Goal: Information Seeking & Learning: Learn about a topic

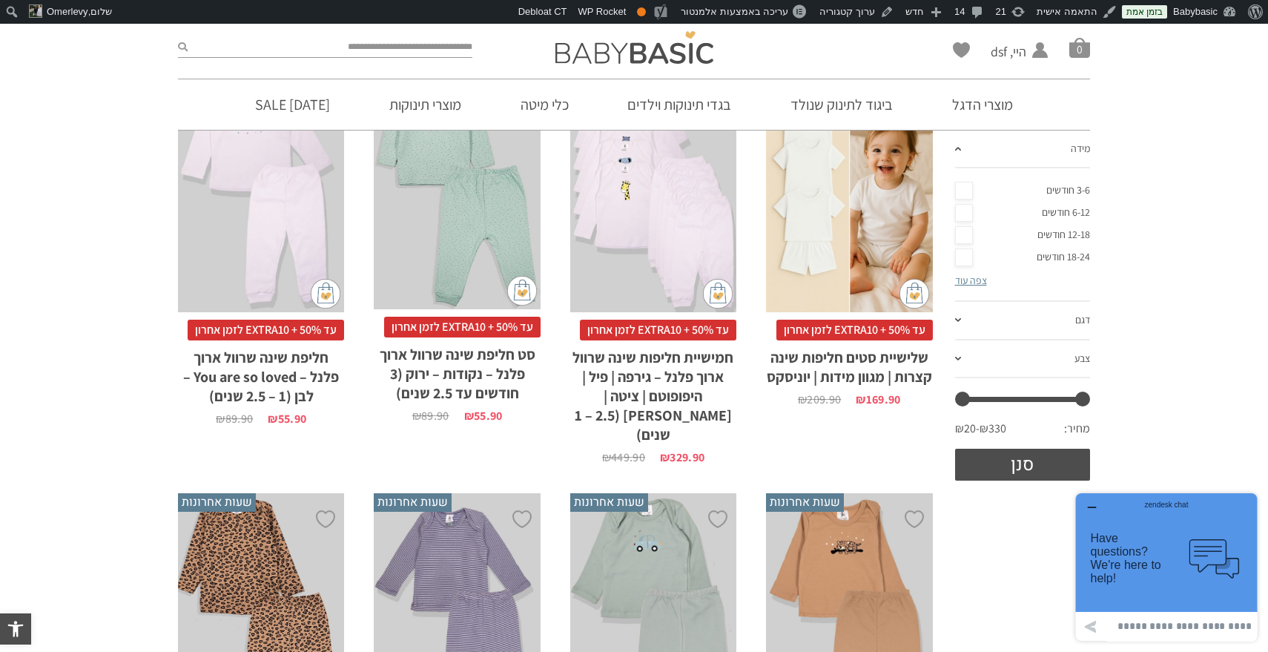
scroll to position [255, 0]
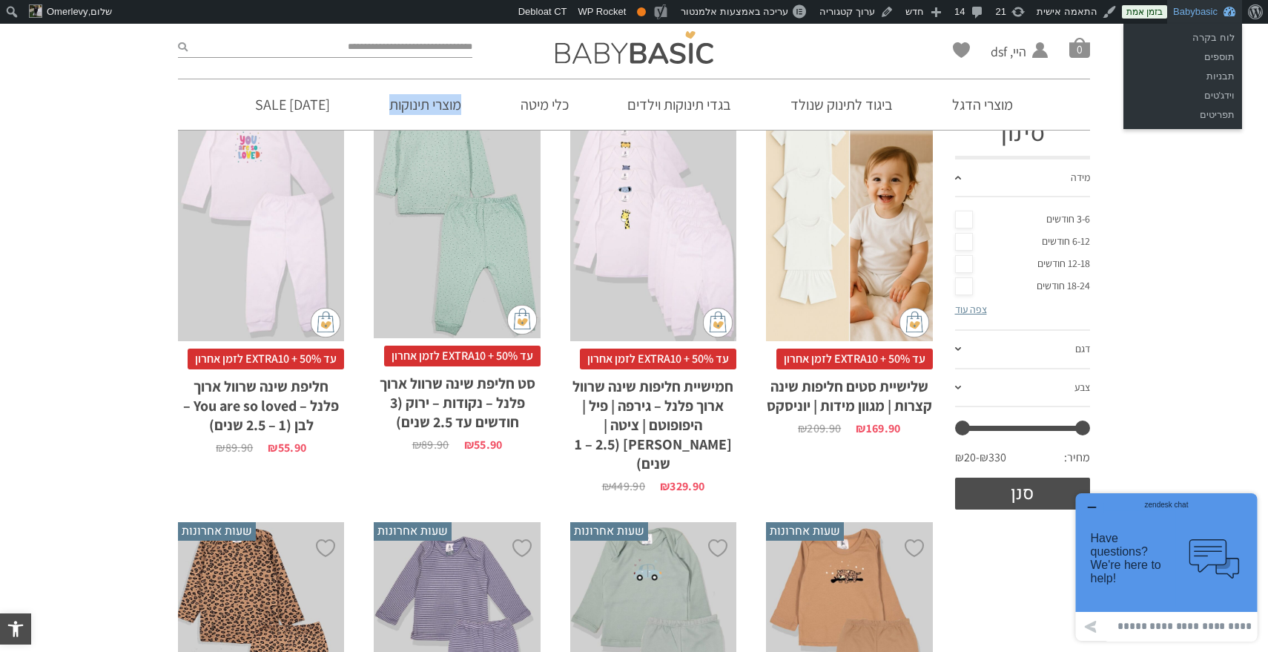
click at [1193, 7] on link "Babybasic" at bounding box center [1204, 12] width 75 height 24
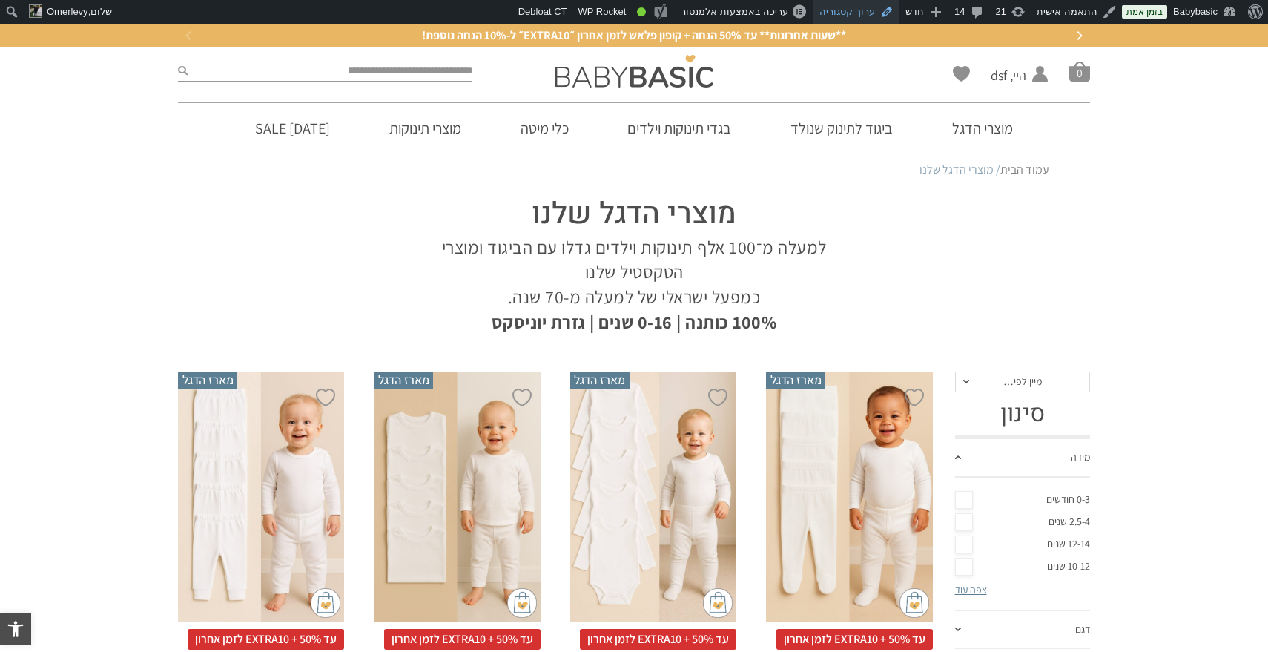
click at [866, 10] on link "ערוך קטגוריה" at bounding box center [856, 12] width 86 height 24
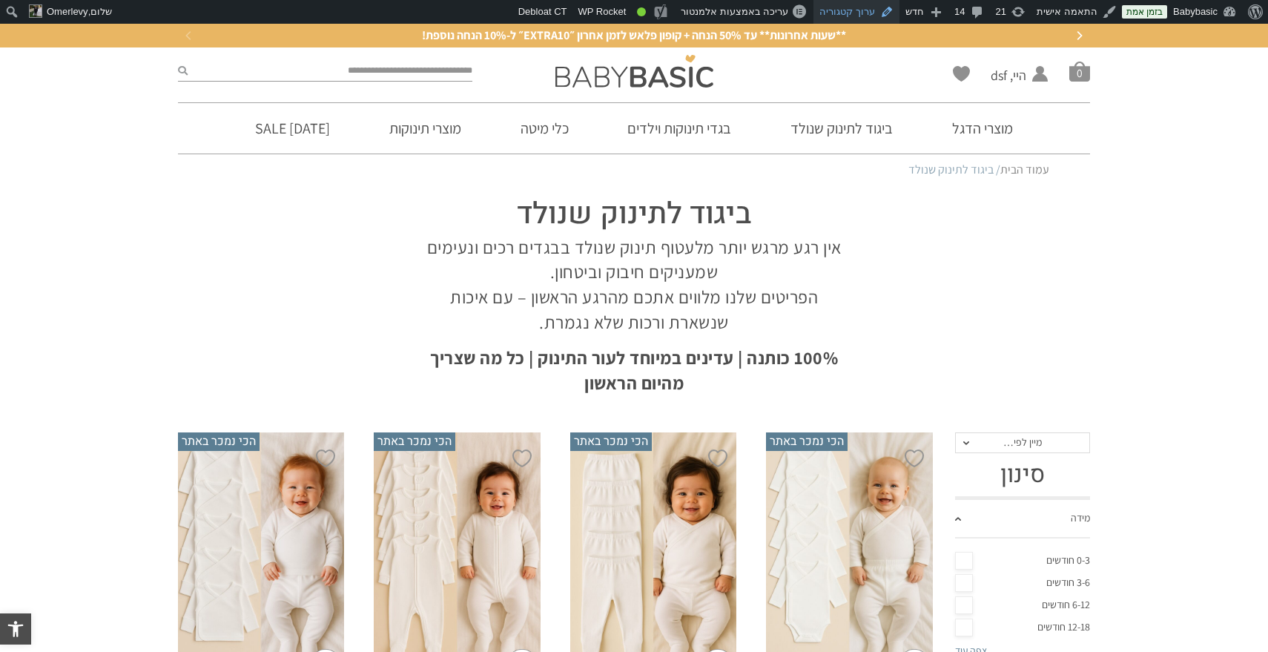
click at [865, 13] on link "ערוך קטגוריה" at bounding box center [856, 12] width 86 height 24
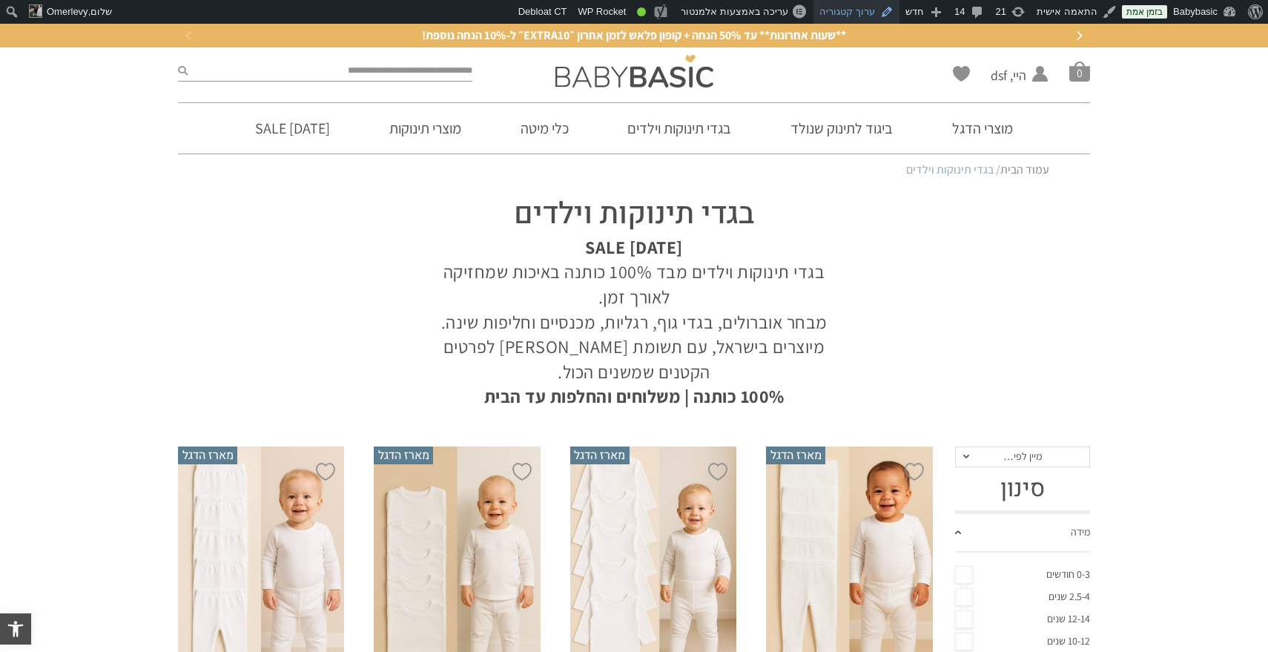
click at [879, 11] on link "ערוך קטגוריה" at bounding box center [856, 12] width 86 height 24
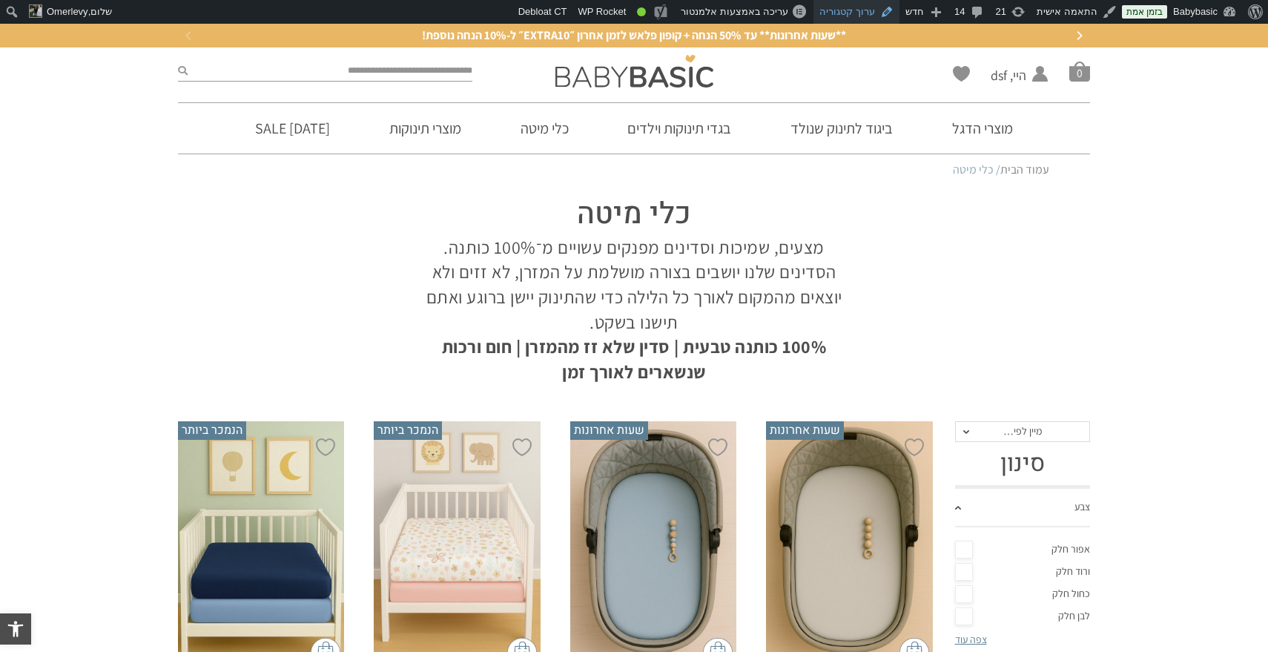
click at [860, 13] on link "ערוך קטגוריה" at bounding box center [856, 12] width 86 height 24
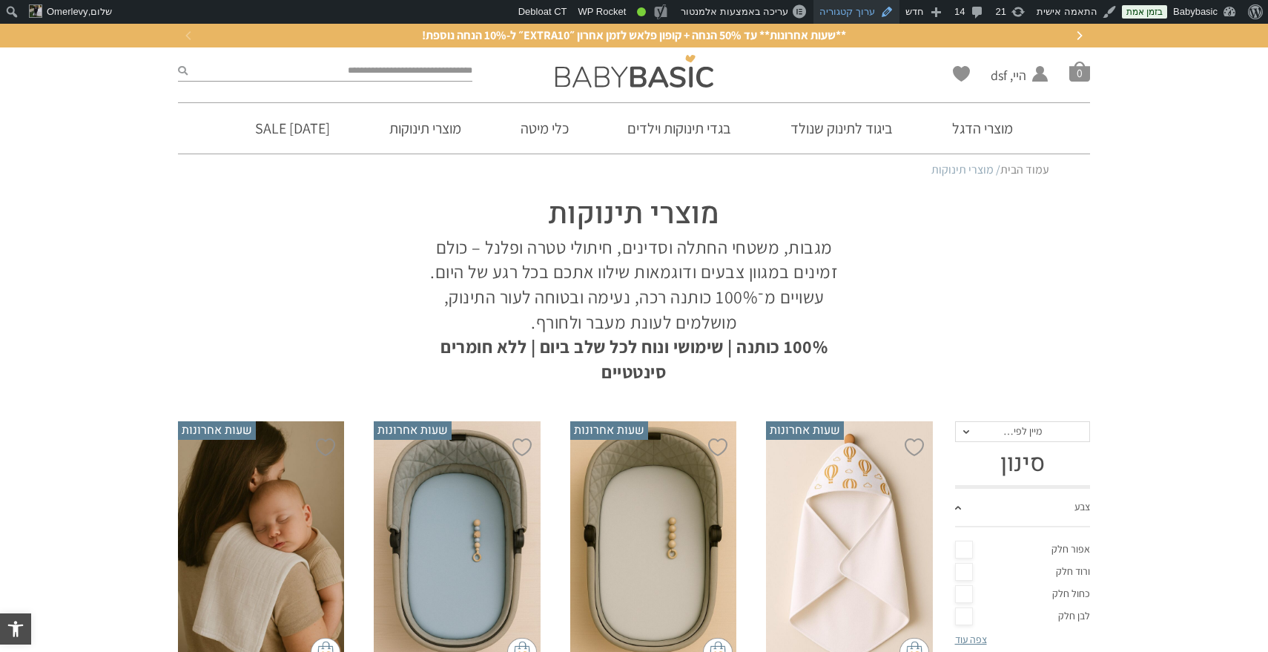
click at [862, 10] on link "ערוך קטגוריה" at bounding box center [856, 12] width 86 height 24
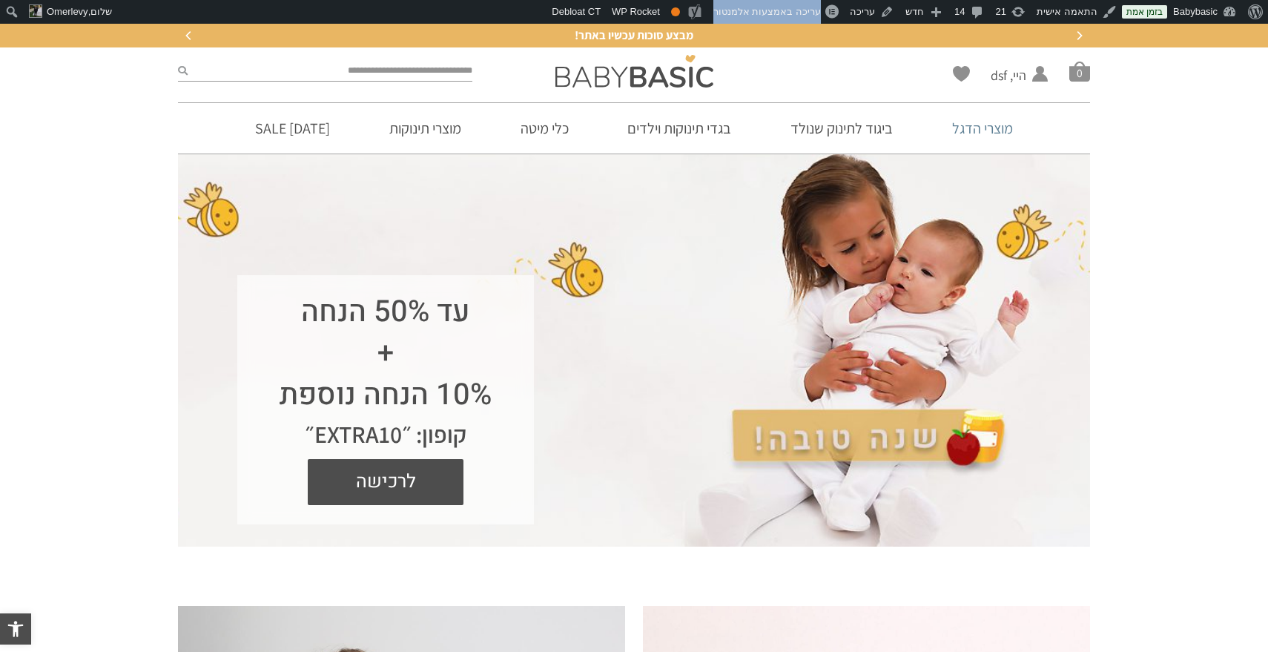
click at [967, 129] on link "מוצרי הדגל" at bounding box center [982, 128] width 105 height 50
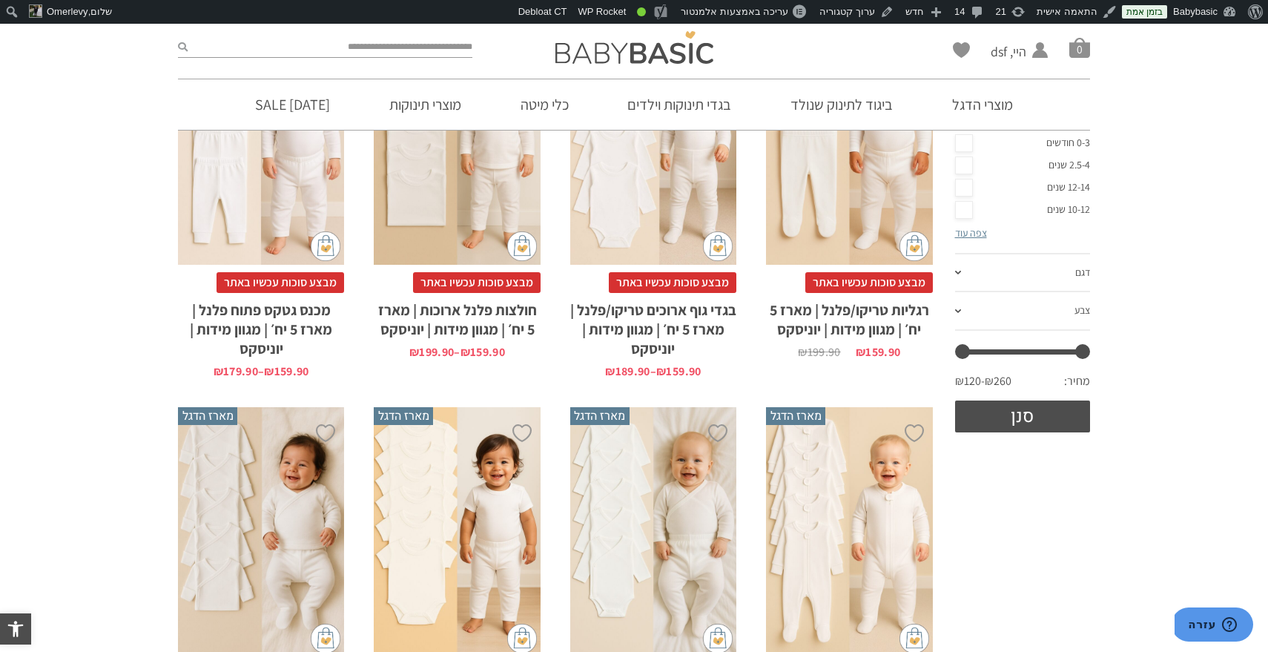
scroll to position [290, 0]
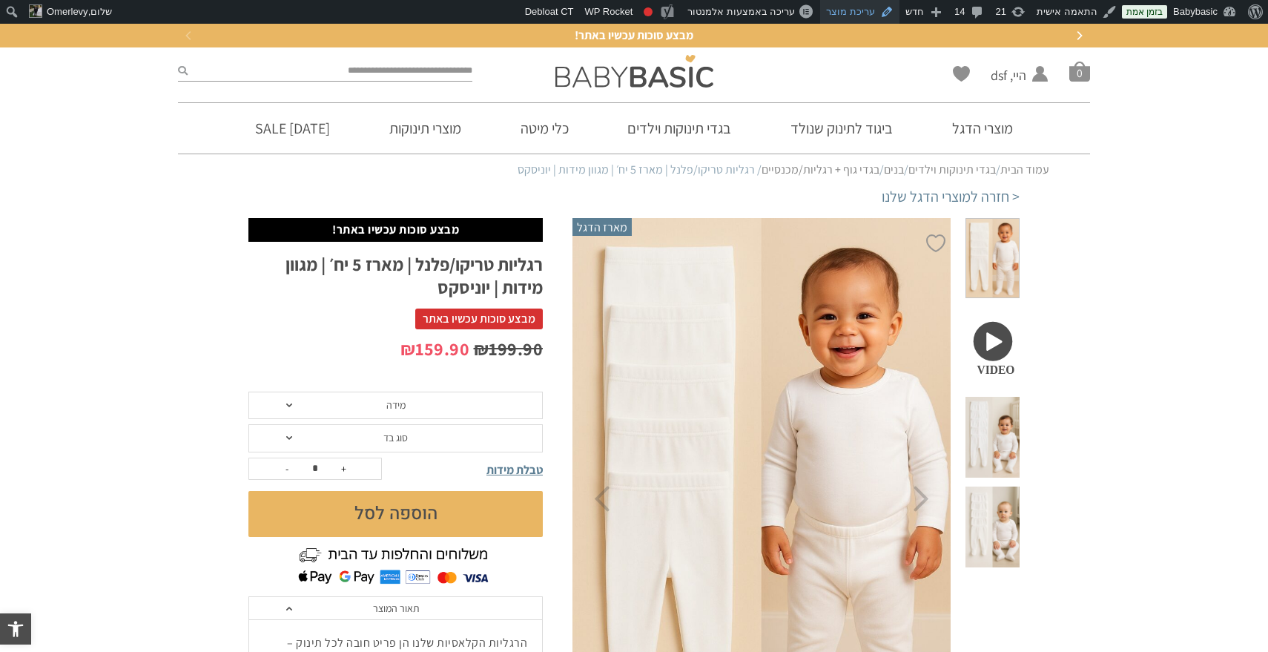
click at [876, 11] on link "עריכת מוצר" at bounding box center [859, 12] width 79 height 24
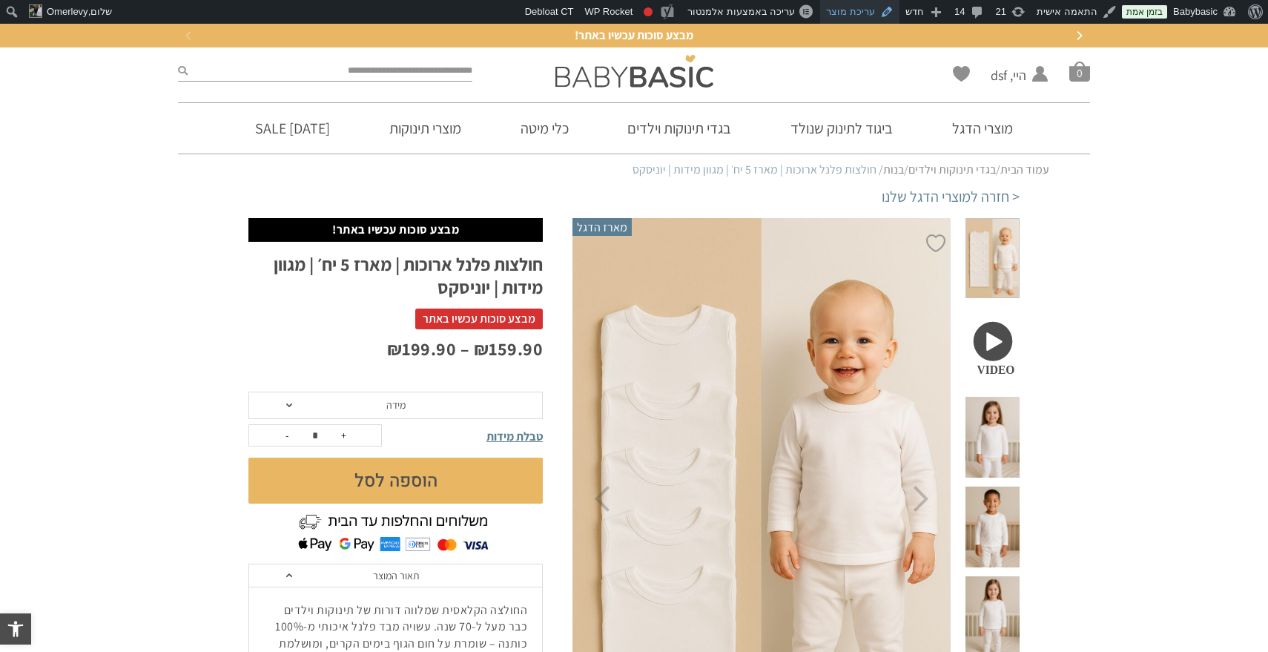
click at [867, 6] on link "עריכת מוצר" at bounding box center [859, 12] width 79 height 24
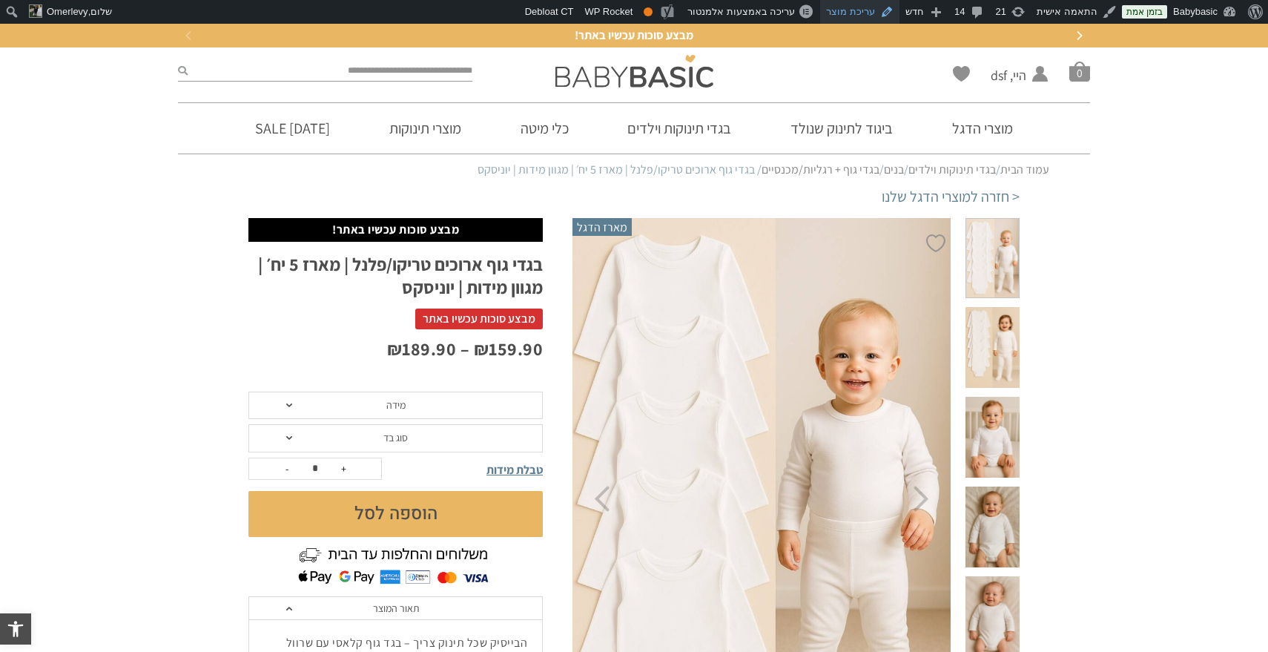
click at [875, 12] on link "עריכת מוצר" at bounding box center [859, 12] width 79 height 24
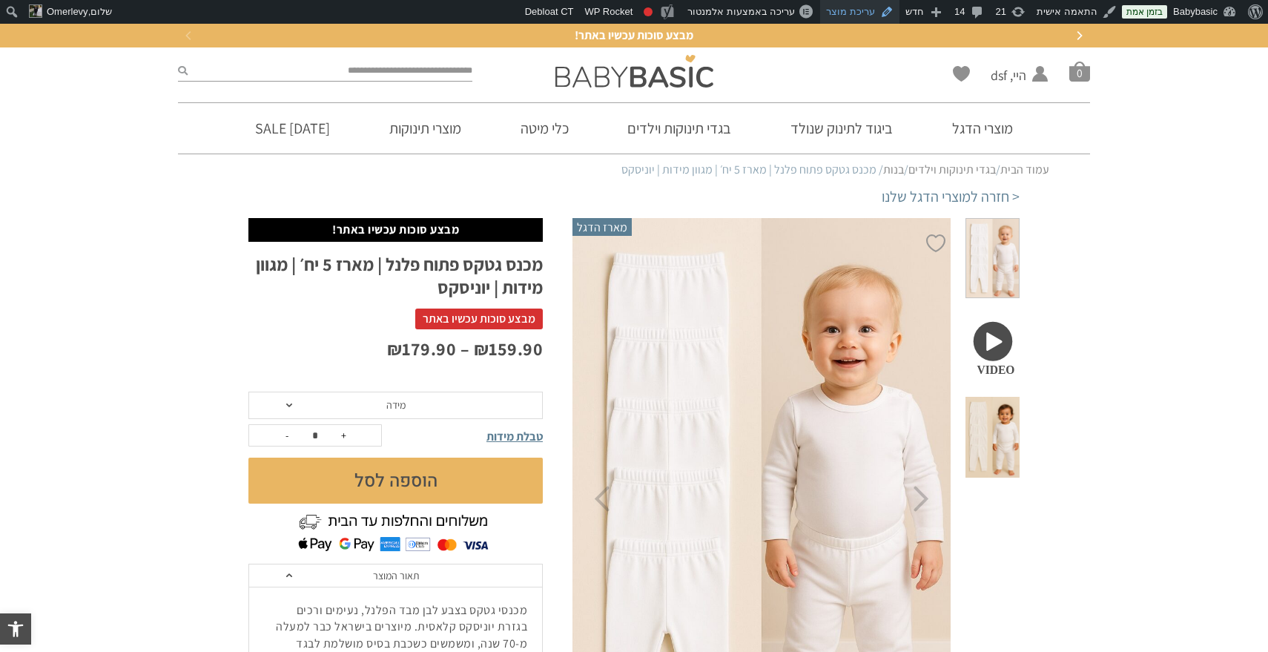
click at [873, 16] on link "עריכת מוצר" at bounding box center [859, 12] width 79 height 24
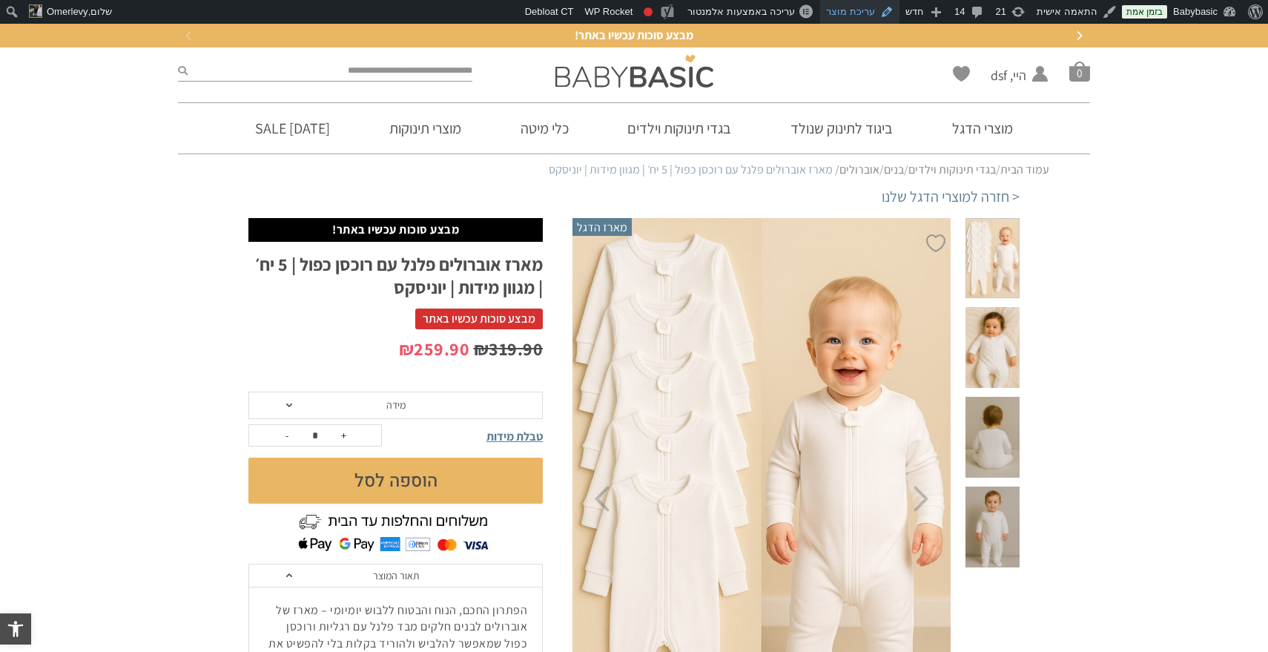
click at [848, 10] on link "עריכת מוצר" at bounding box center [859, 12] width 79 height 24
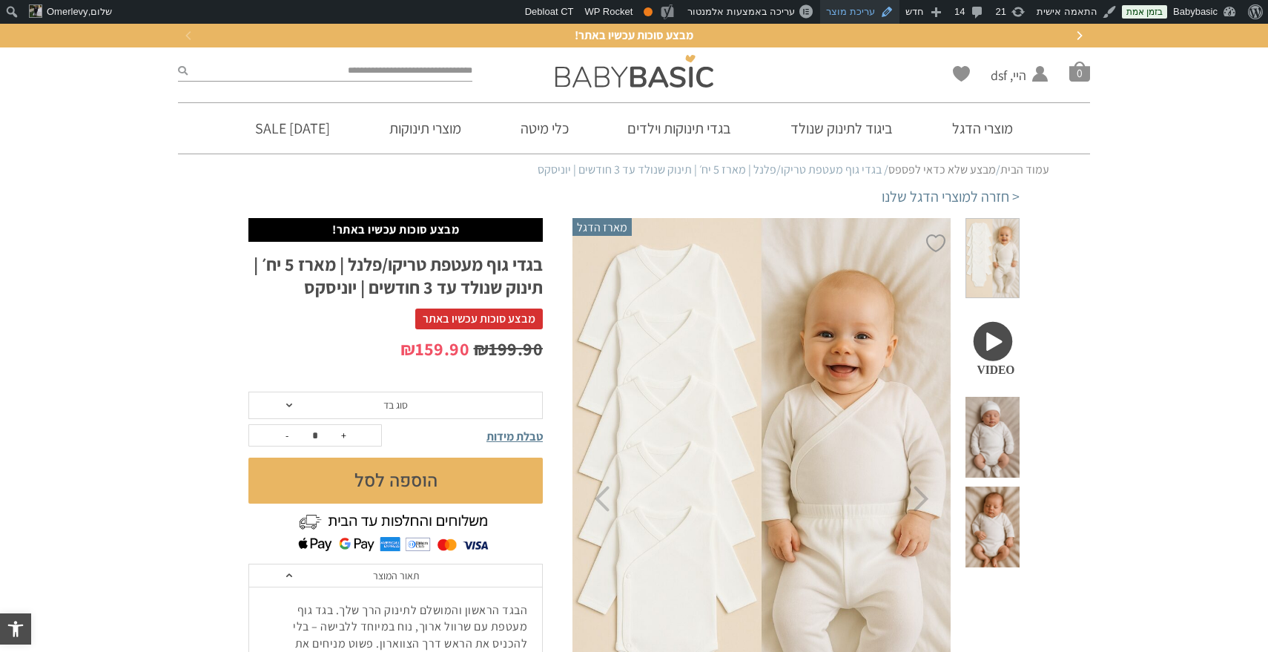
click at [869, 5] on link "עריכת מוצר" at bounding box center [859, 12] width 79 height 24
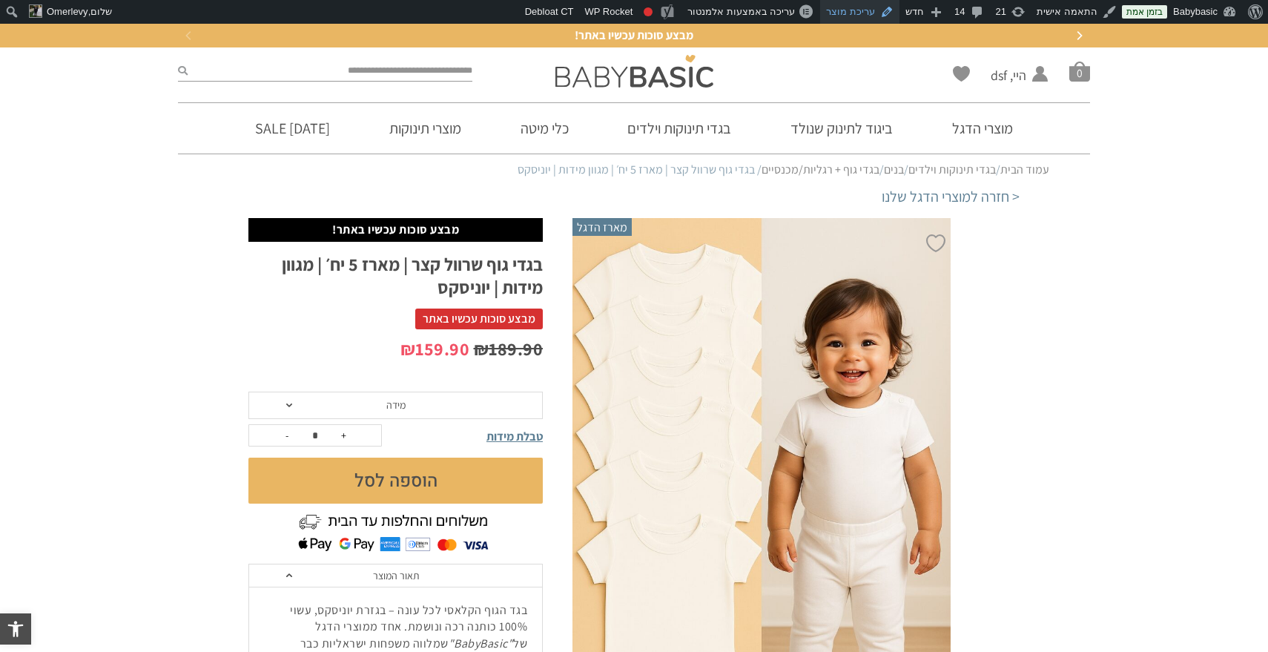
click at [872, 14] on link "עריכת מוצר" at bounding box center [859, 12] width 79 height 24
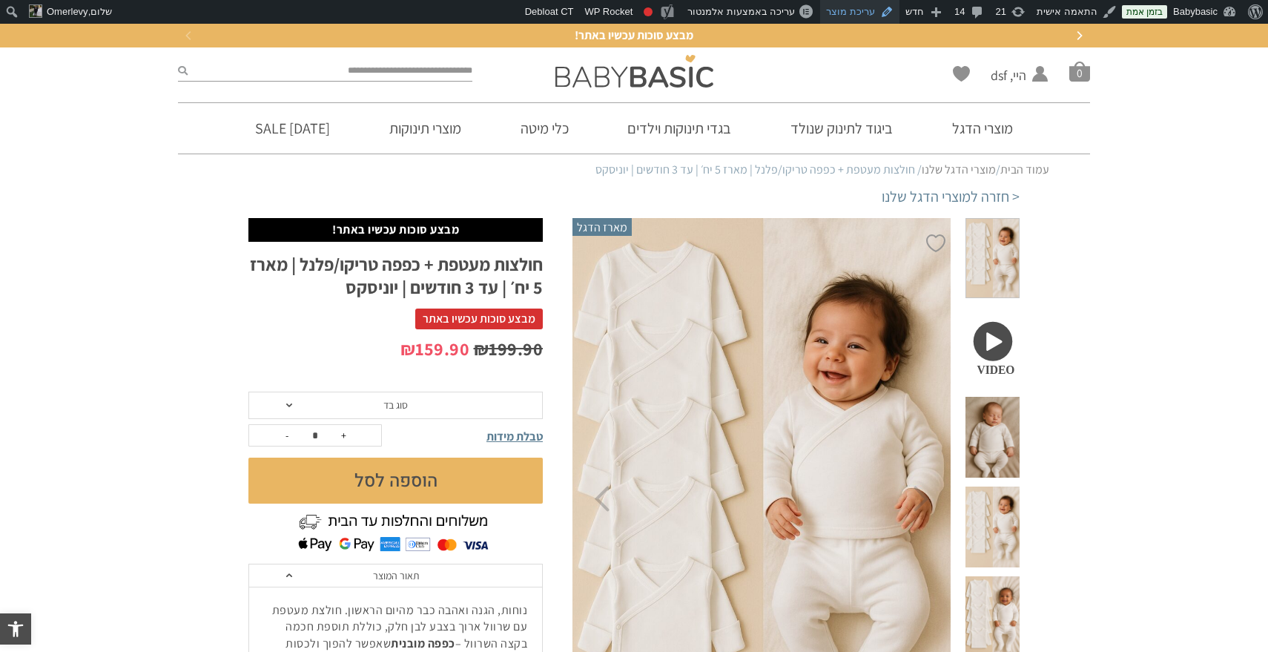
click at [868, 13] on link "עריכת מוצר" at bounding box center [859, 12] width 79 height 24
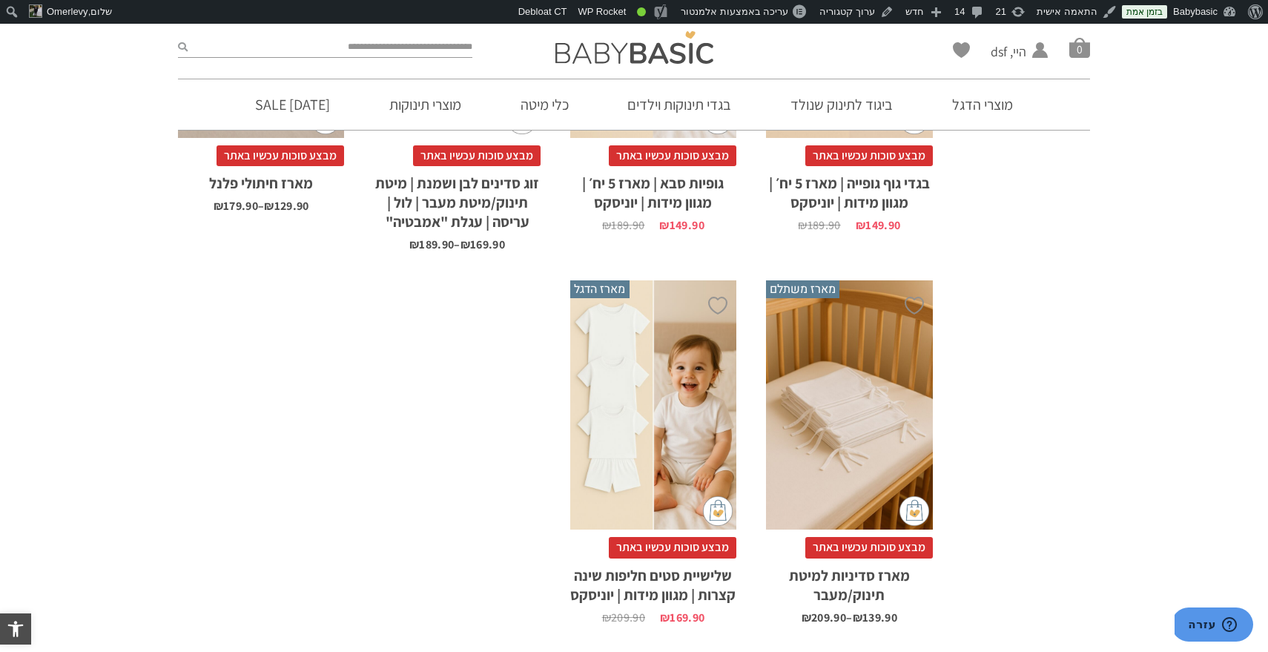
scroll to position [1312, 0]
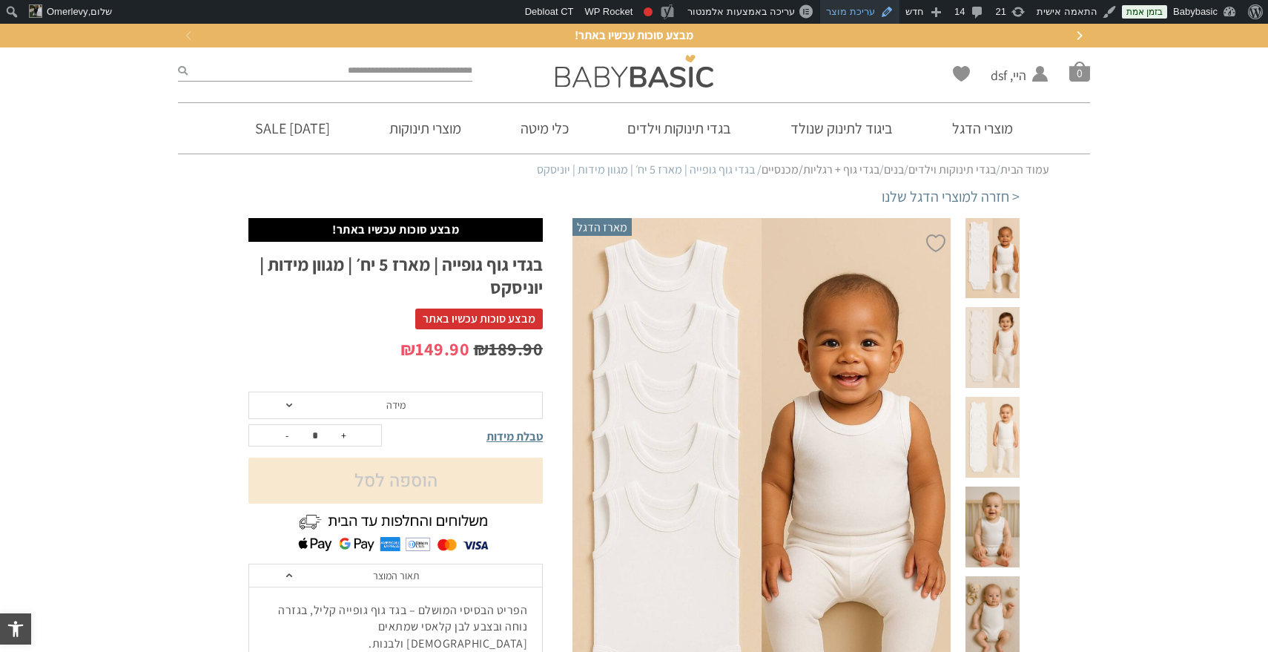
click at [874, 17] on link "עריכת מוצר" at bounding box center [859, 12] width 79 height 24
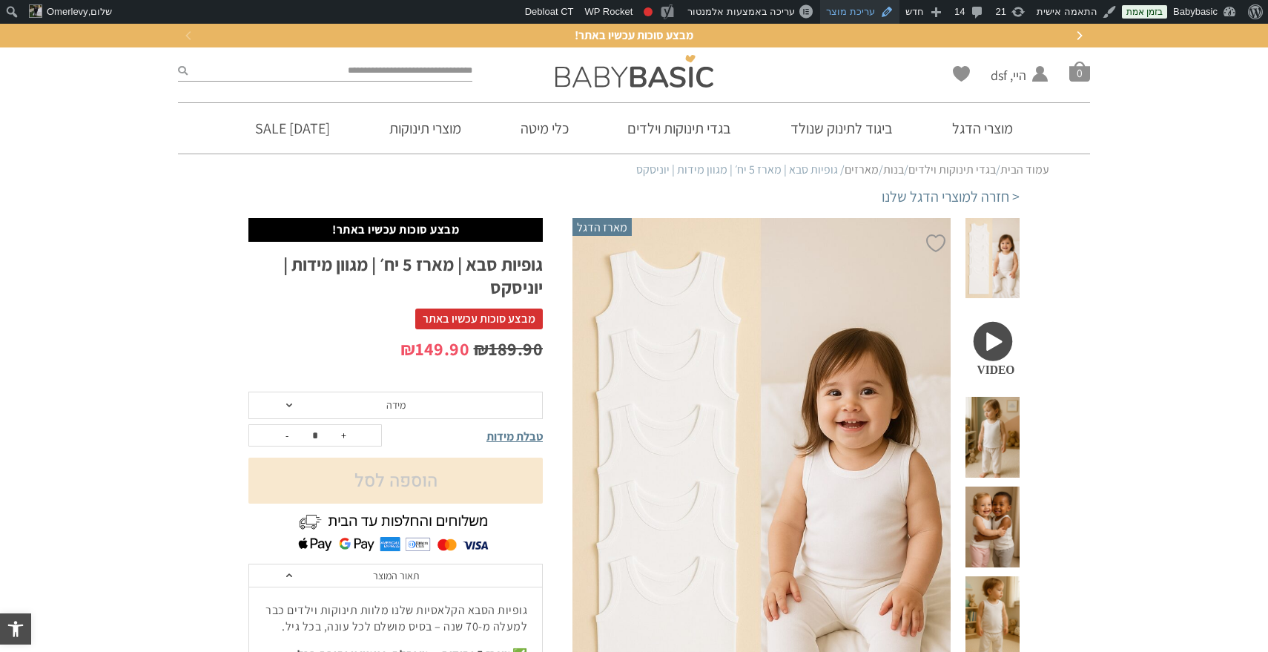
click at [874, 13] on link "עריכת מוצר" at bounding box center [859, 12] width 79 height 24
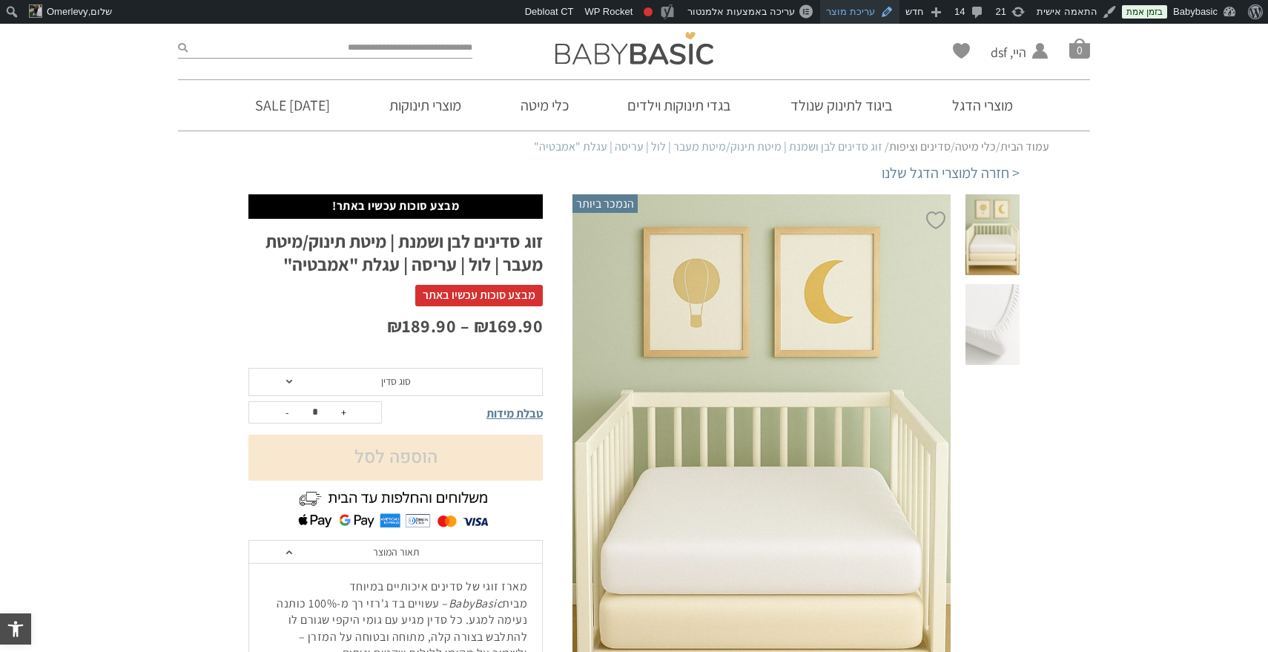
click at [873, 13] on link "עריכת מוצר" at bounding box center [859, 12] width 79 height 24
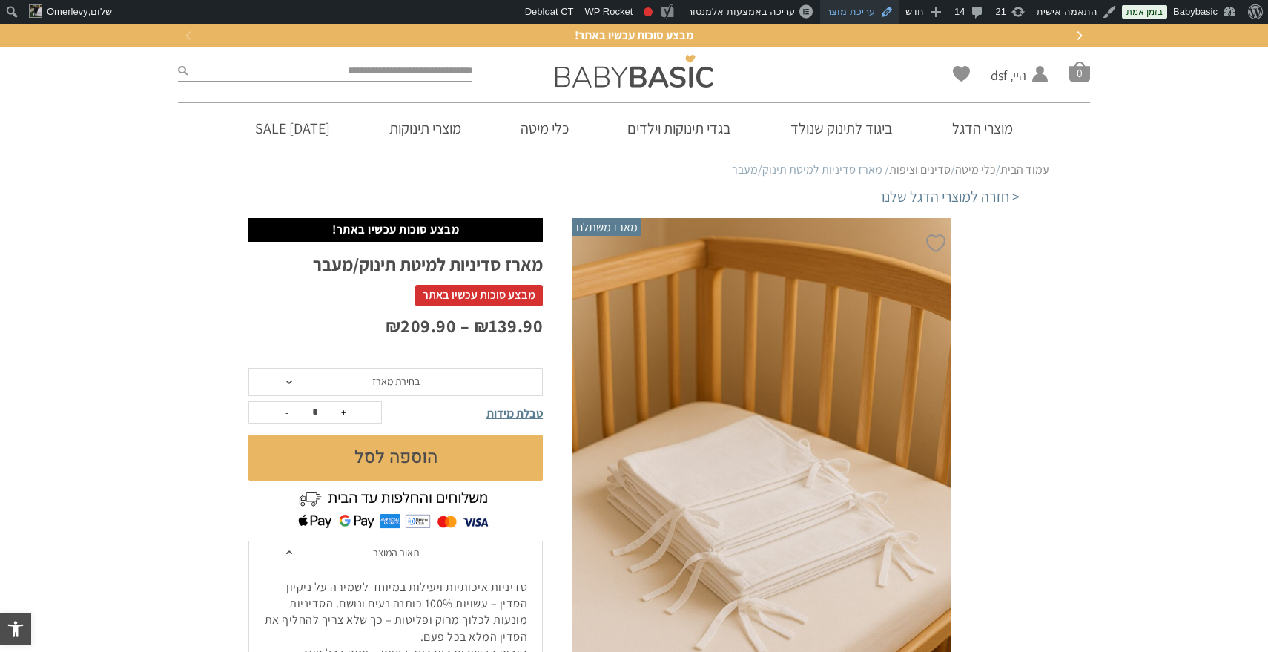
click at [862, 16] on link "עריכת מוצר" at bounding box center [859, 12] width 79 height 24
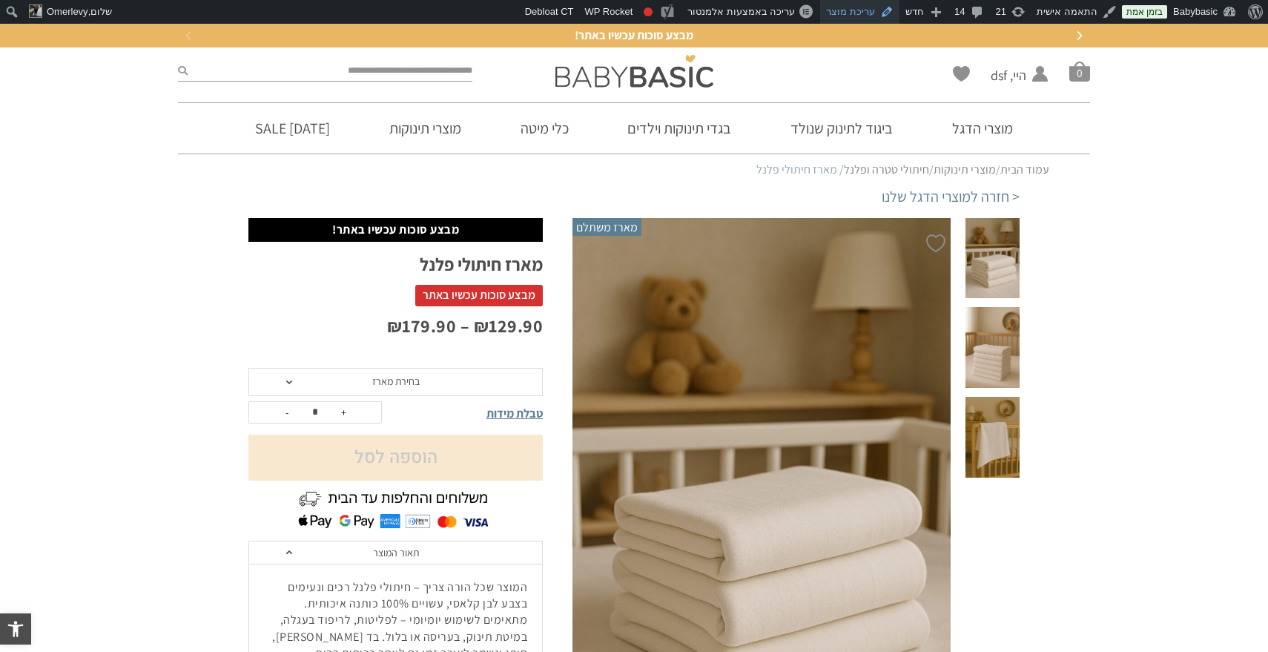
click at [879, 14] on link "עריכת מוצר" at bounding box center [859, 12] width 79 height 24
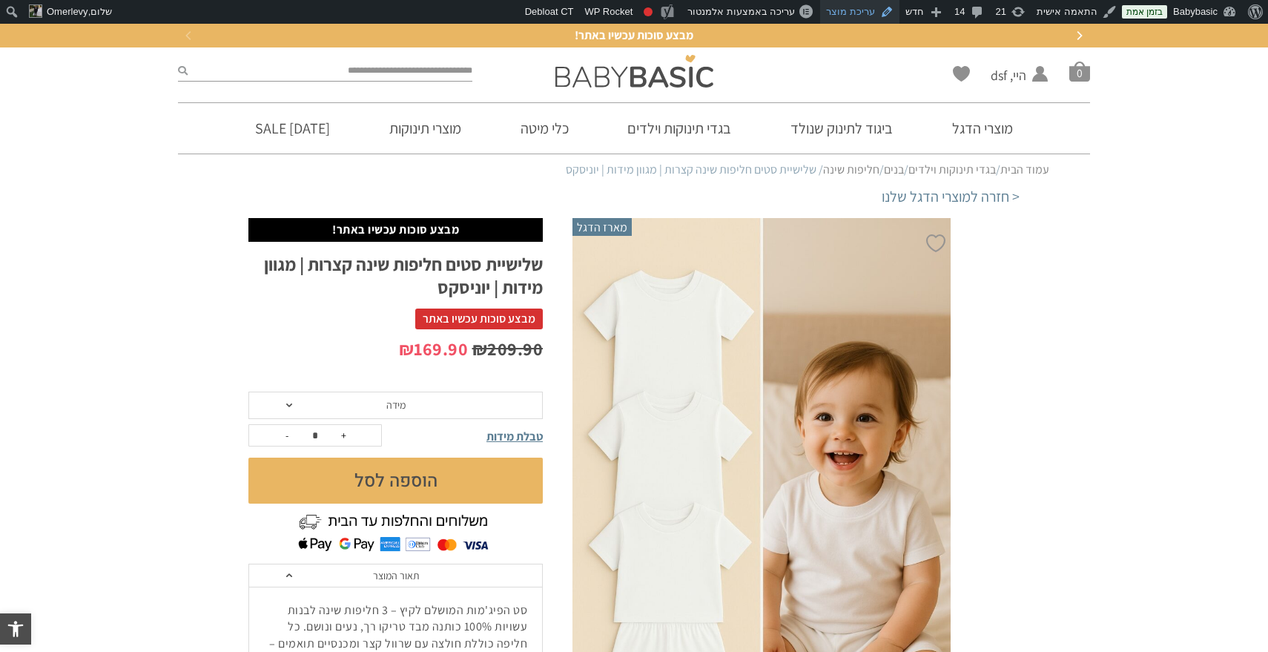
click at [874, 13] on link "עריכת מוצר" at bounding box center [859, 12] width 79 height 24
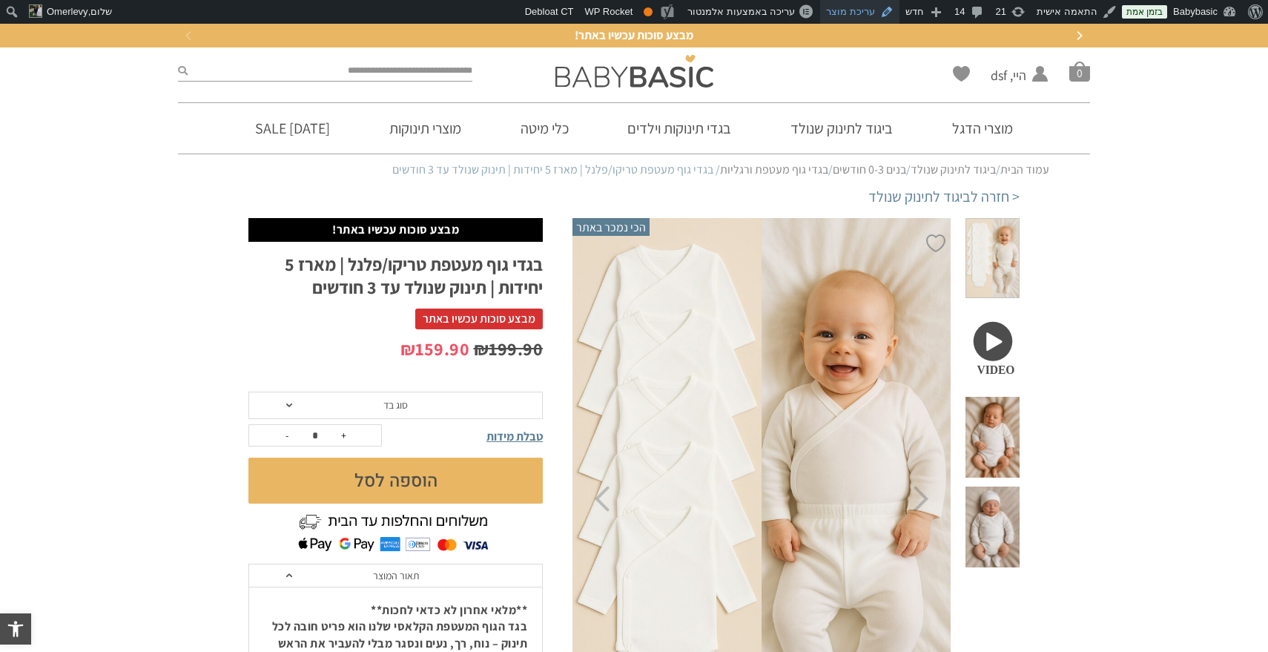
click at [862, 10] on link "עריכת מוצר" at bounding box center [859, 12] width 79 height 24
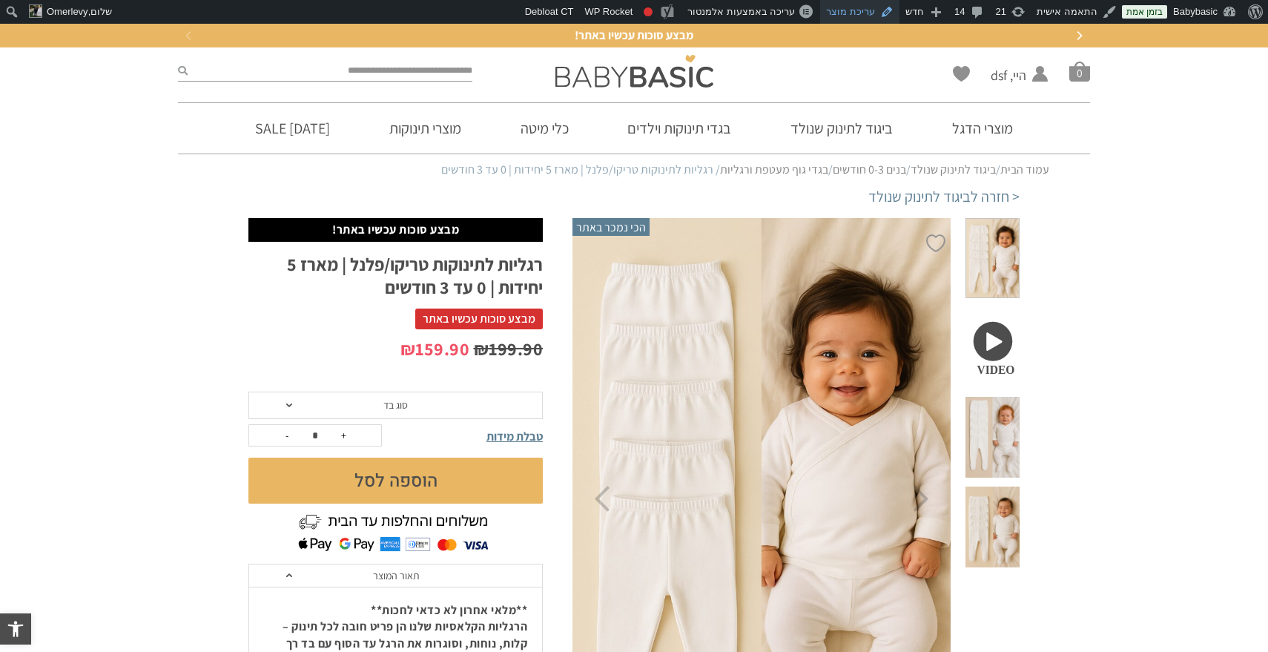
click at [851, 12] on link "עריכת מוצר" at bounding box center [859, 12] width 79 height 24
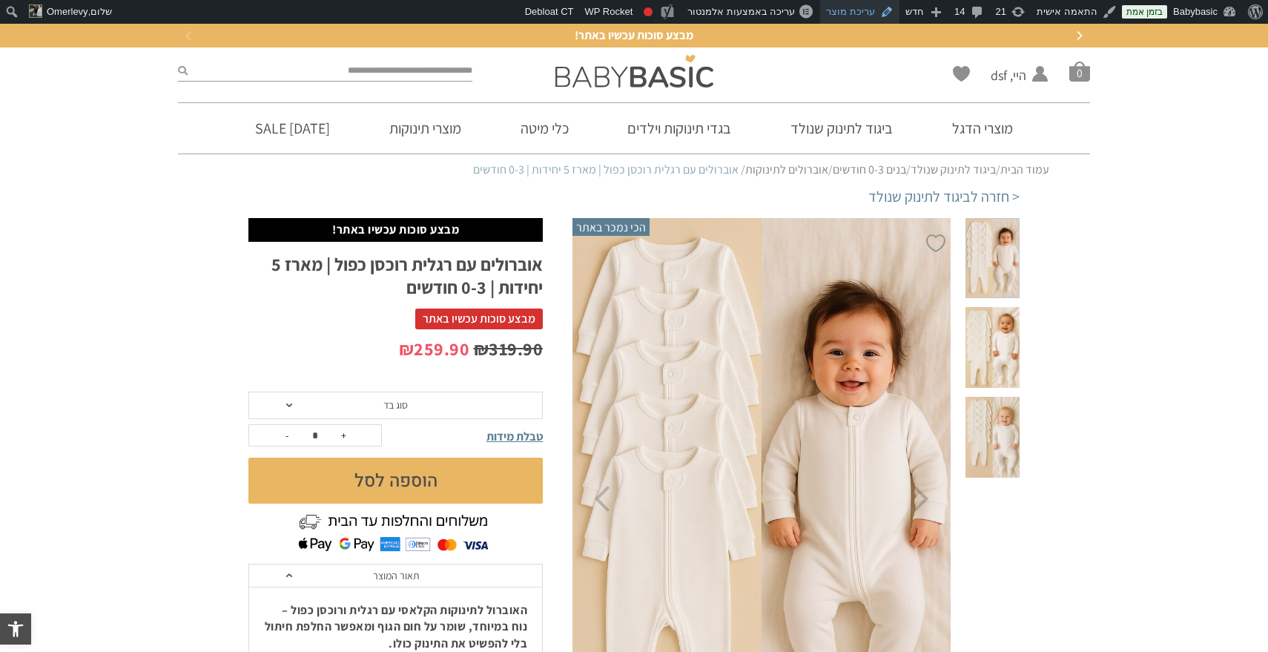
click at [886, 6] on link "עריכת מוצר" at bounding box center [859, 12] width 79 height 24
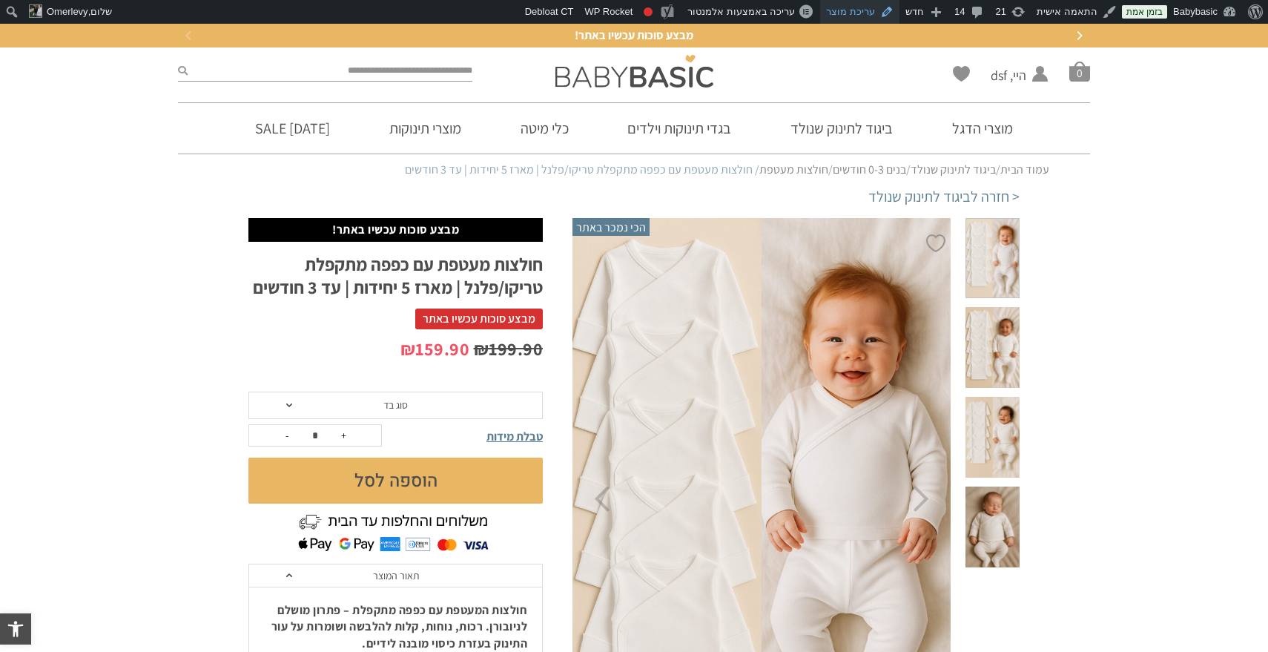
click at [860, 13] on link "עריכת מוצר" at bounding box center [859, 12] width 79 height 24
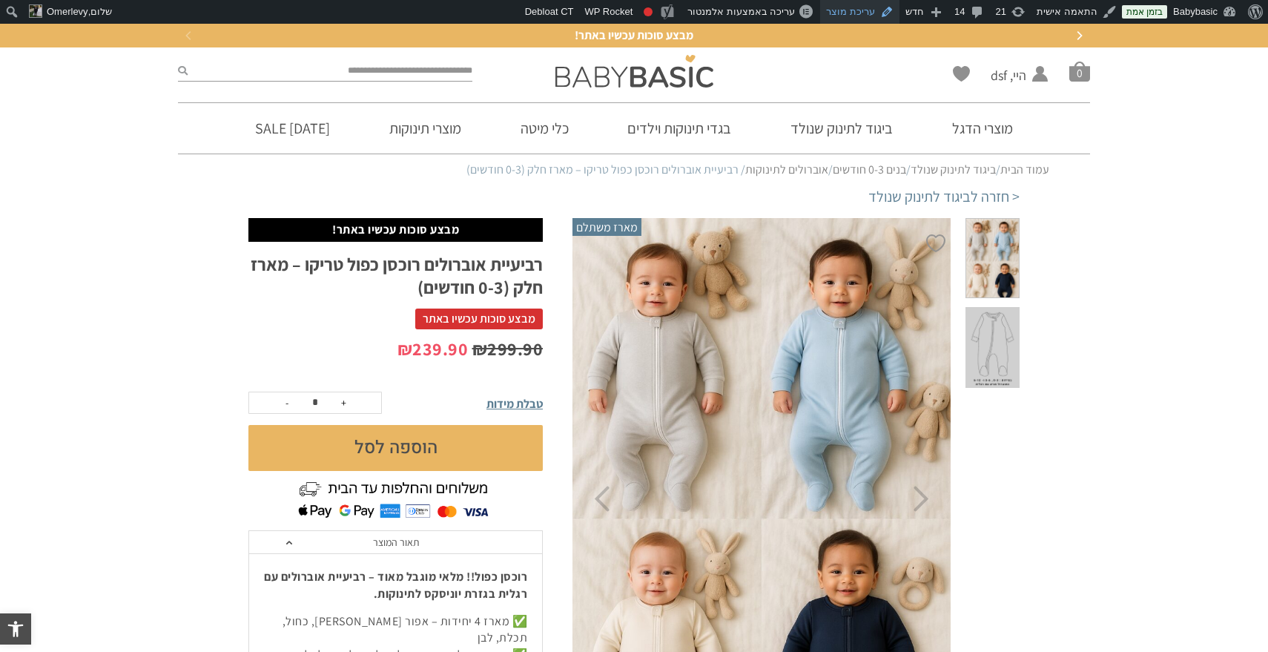
click at [873, 8] on link "עריכת מוצר" at bounding box center [859, 12] width 79 height 24
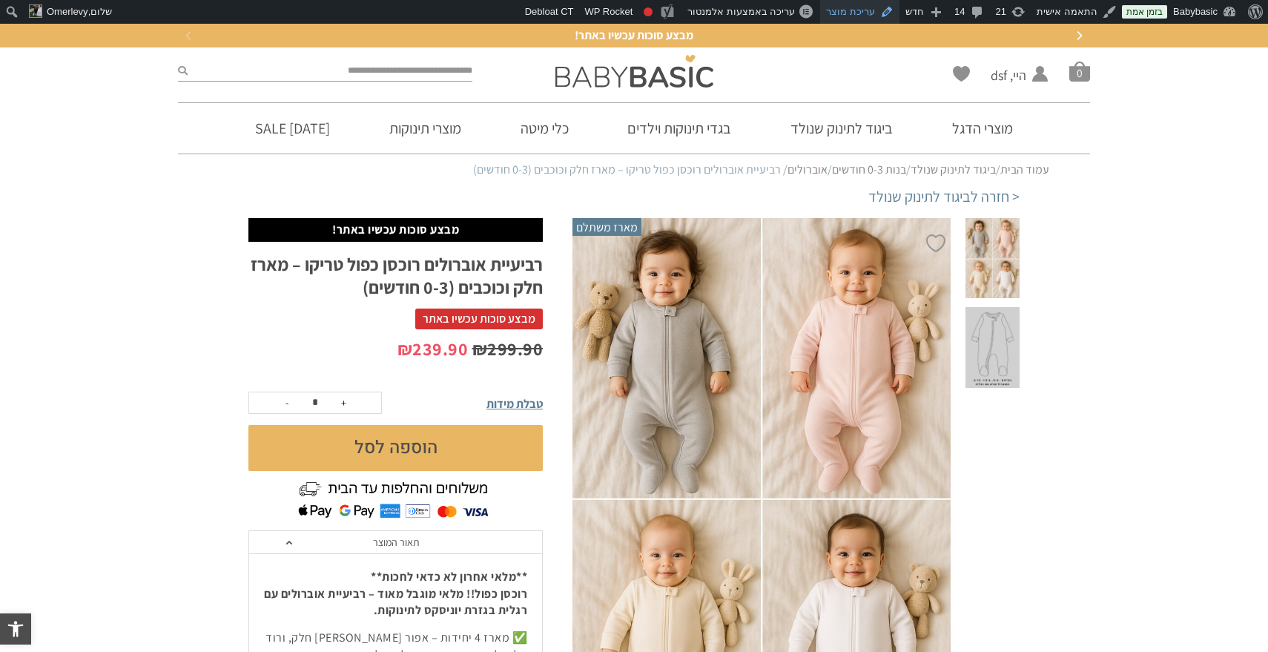
click at [853, 12] on link "עריכת מוצר" at bounding box center [859, 12] width 79 height 24
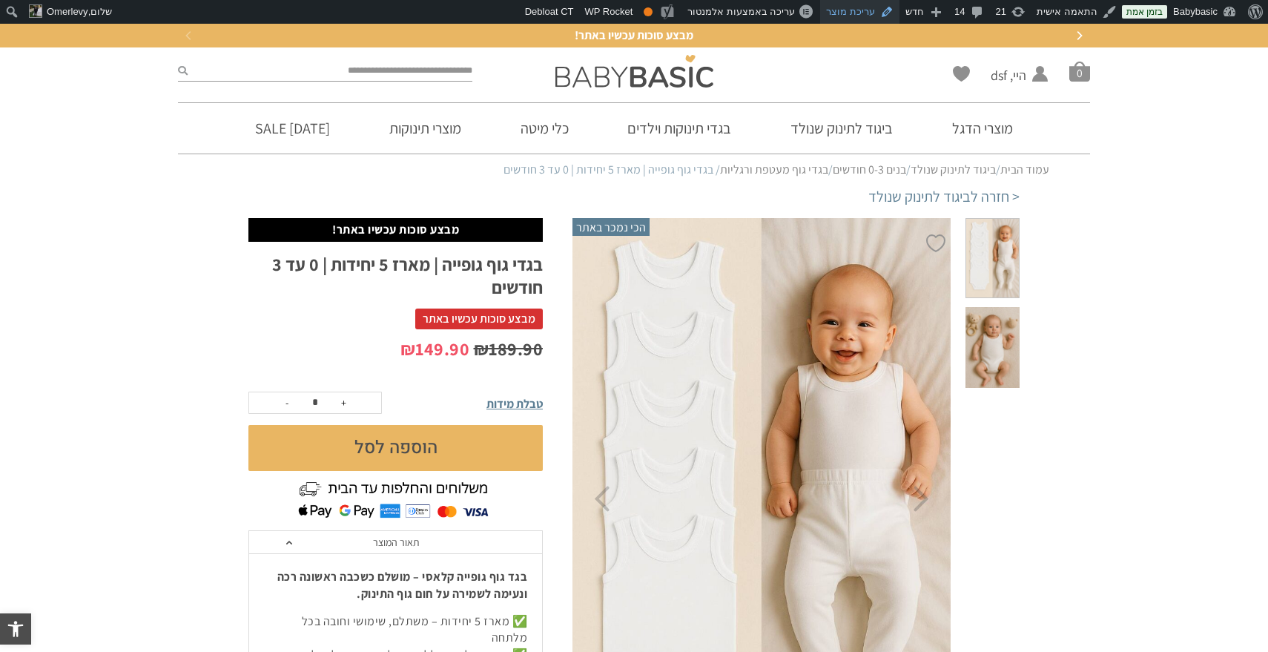
click at [863, 9] on link "עריכת מוצר" at bounding box center [859, 12] width 79 height 24
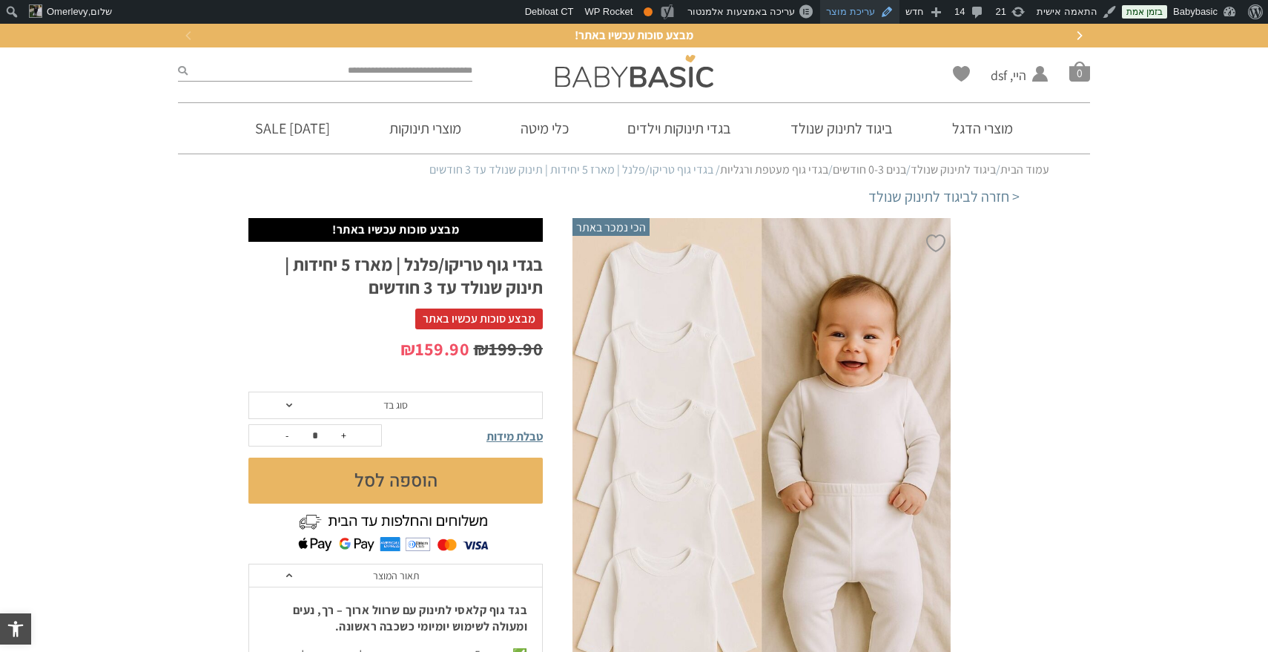
click at [864, 9] on link "עריכת מוצר" at bounding box center [859, 12] width 79 height 24
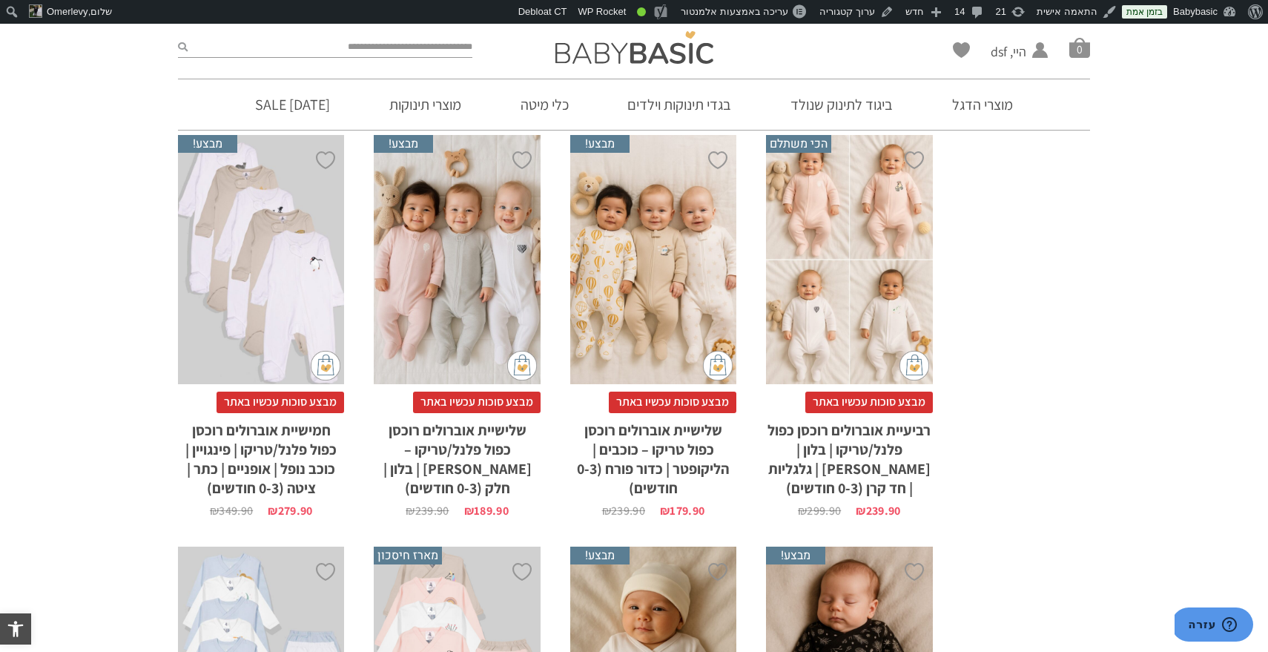
scroll to position [2279, 0]
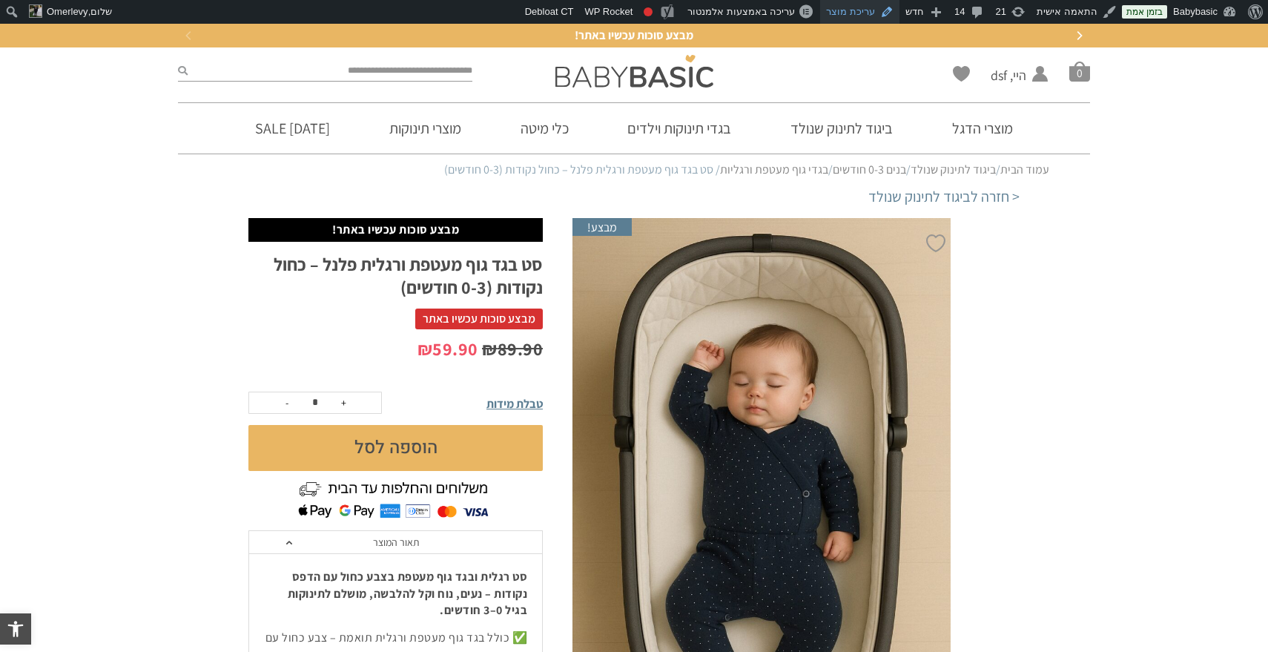
click at [866, 22] on link "עריכת מוצר" at bounding box center [859, 12] width 79 height 24
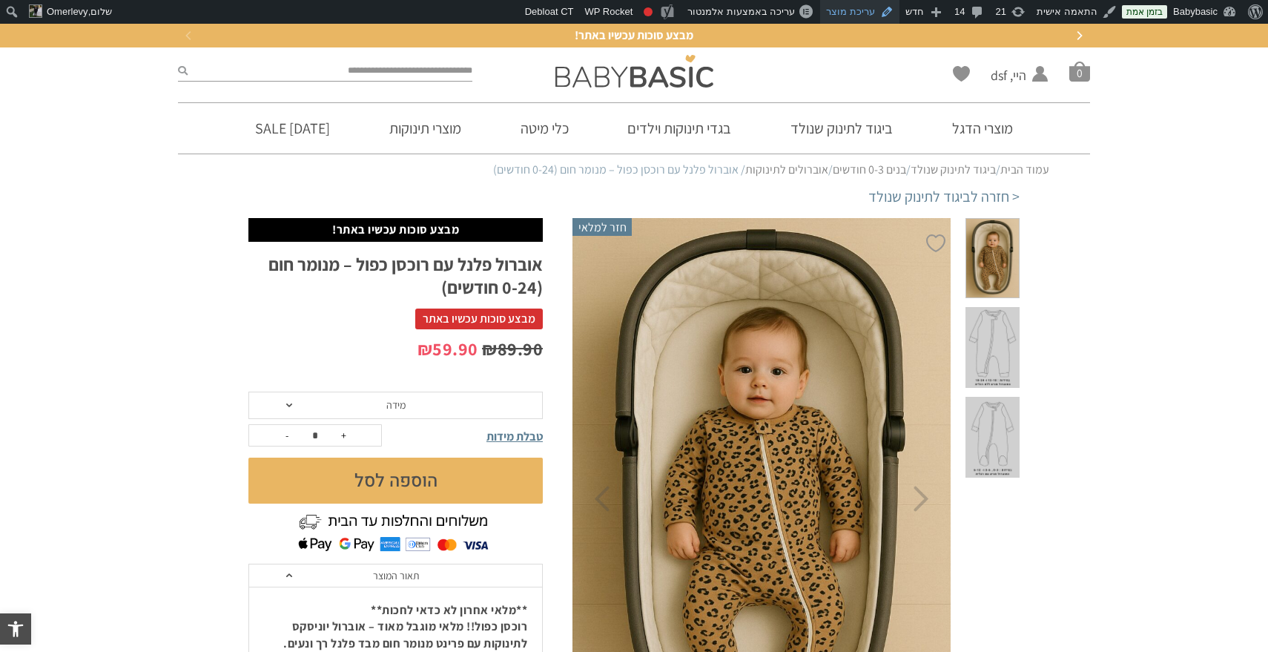
click at [863, 10] on link "עריכת מוצר" at bounding box center [859, 12] width 79 height 24
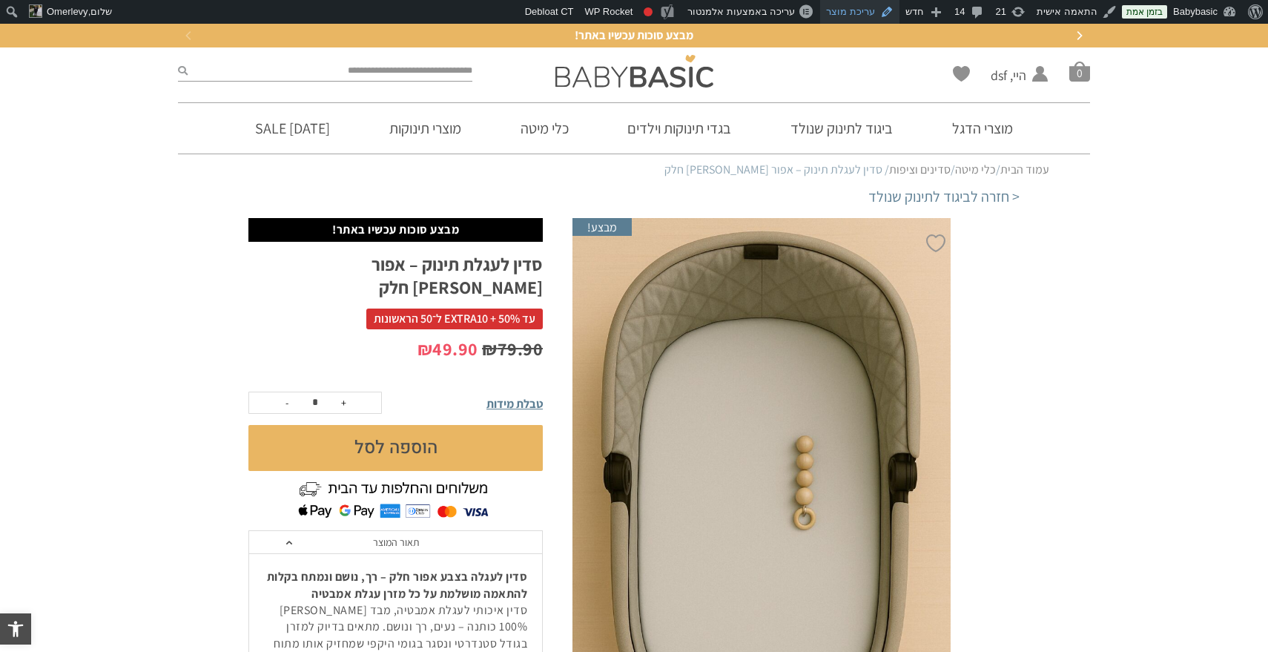
click at [862, 10] on link "עריכת מוצר" at bounding box center [859, 12] width 79 height 24
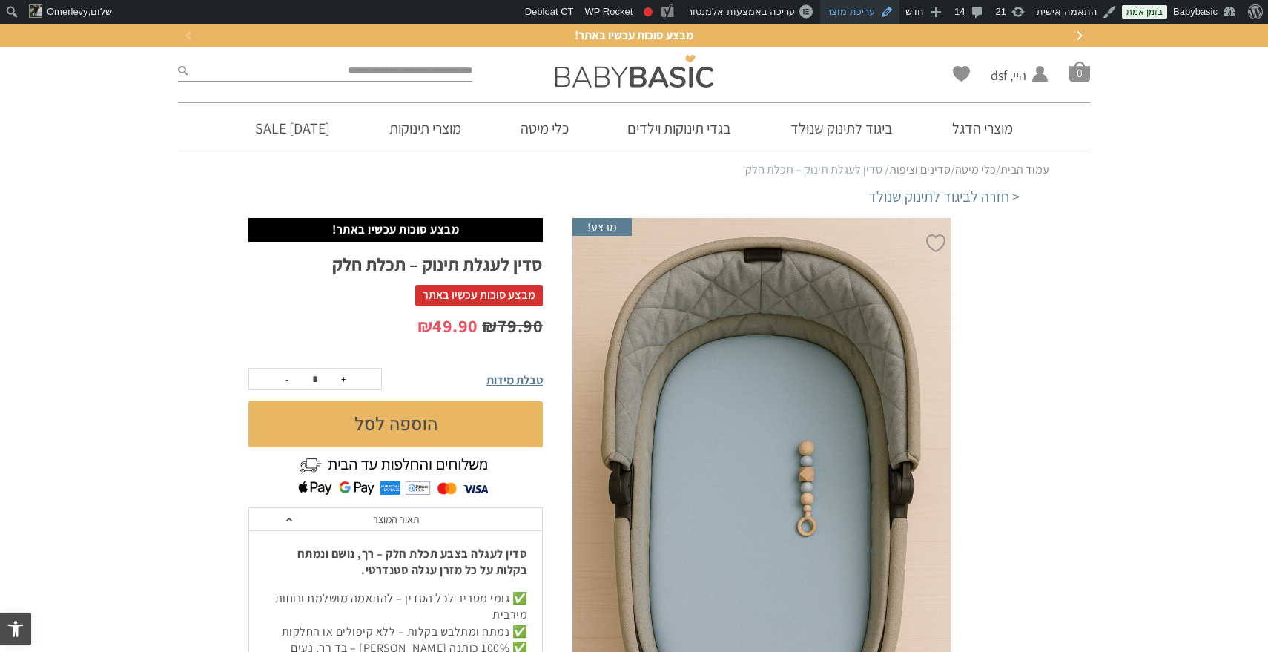
click at [856, 11] on link "עריכת מוצר" at bounding box center [859, 12] width 79 height 24
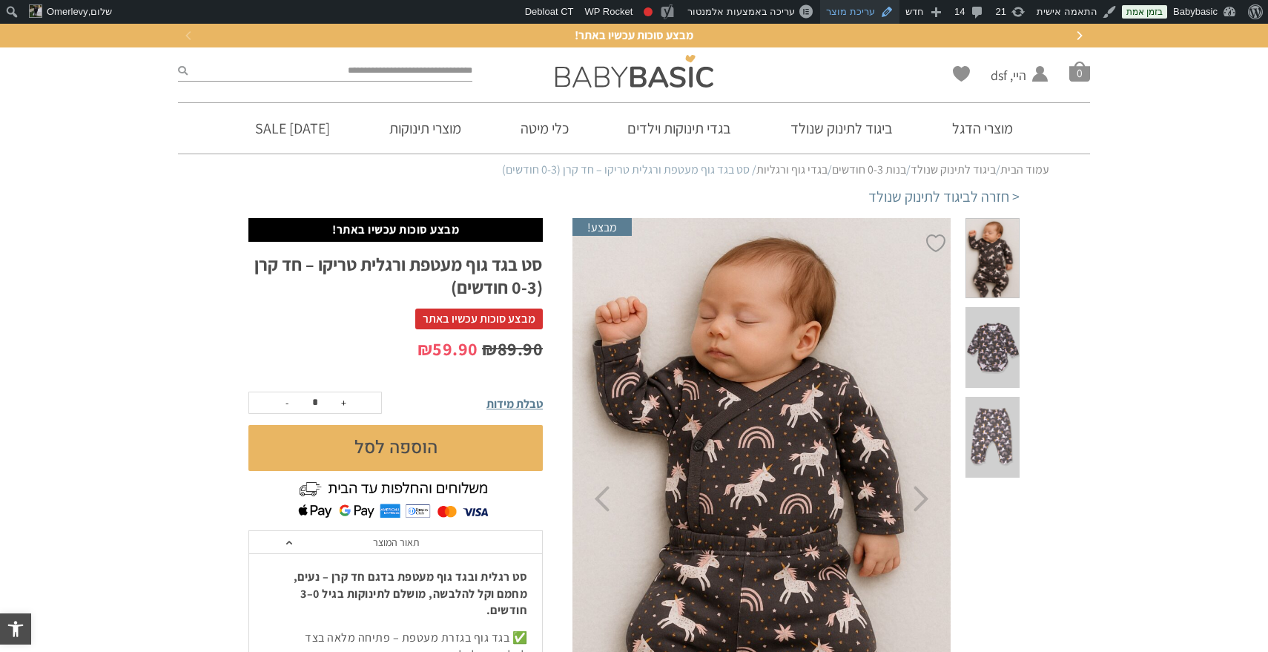
click at [870, 10] on link "עריכת מוצר" at bounding box center [859, 12] width 79 height 24
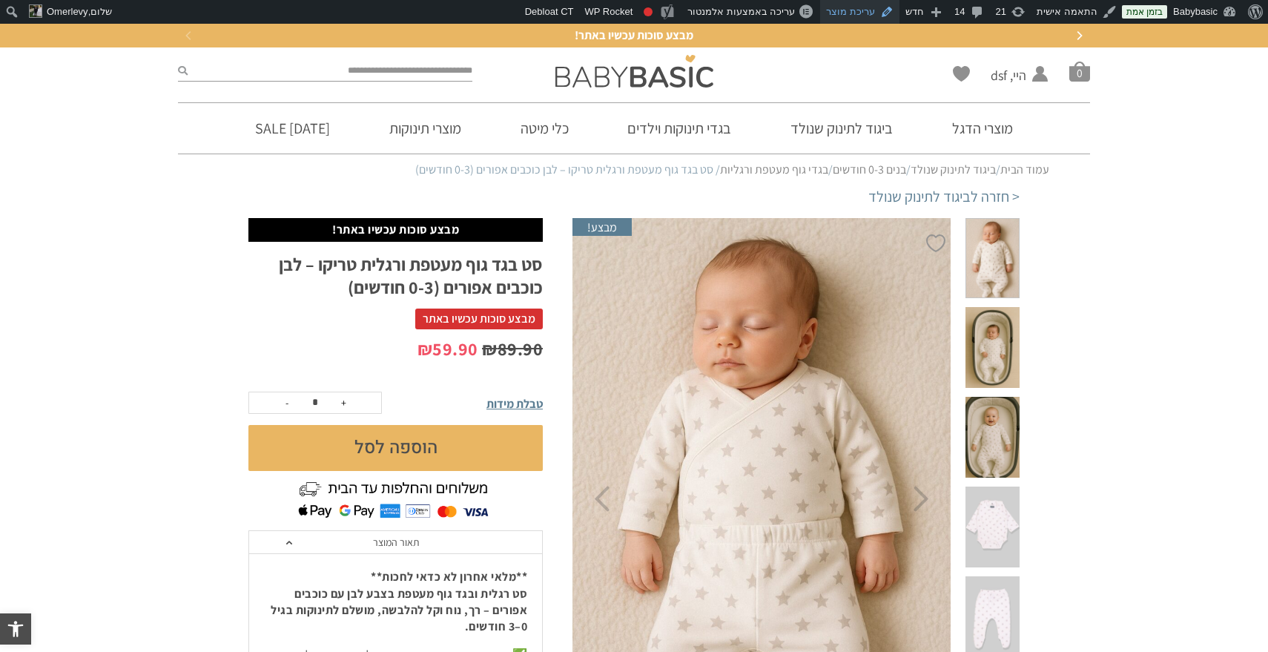
click at [867, 11] on link "עריכת מוצר" at bounding box center [859, 12] width 79 height 24
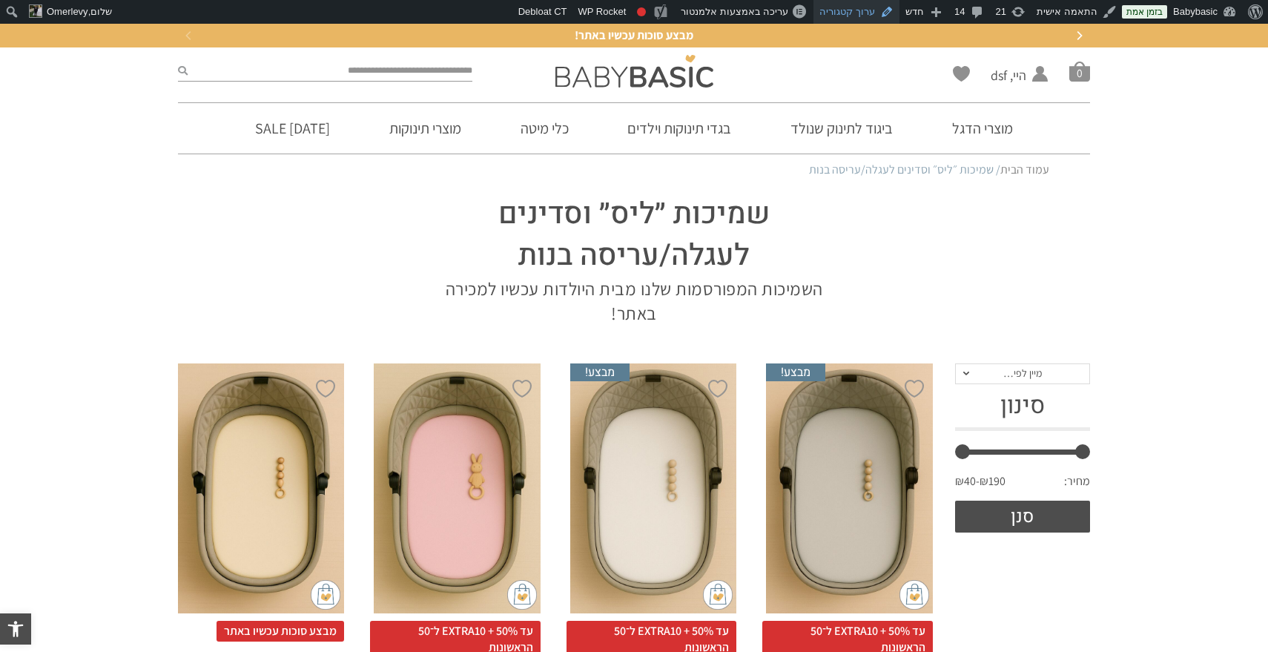
click at [863, 7] on link "ערוך קטגוריה" at bounding box center [856, 12] width 86 height 24
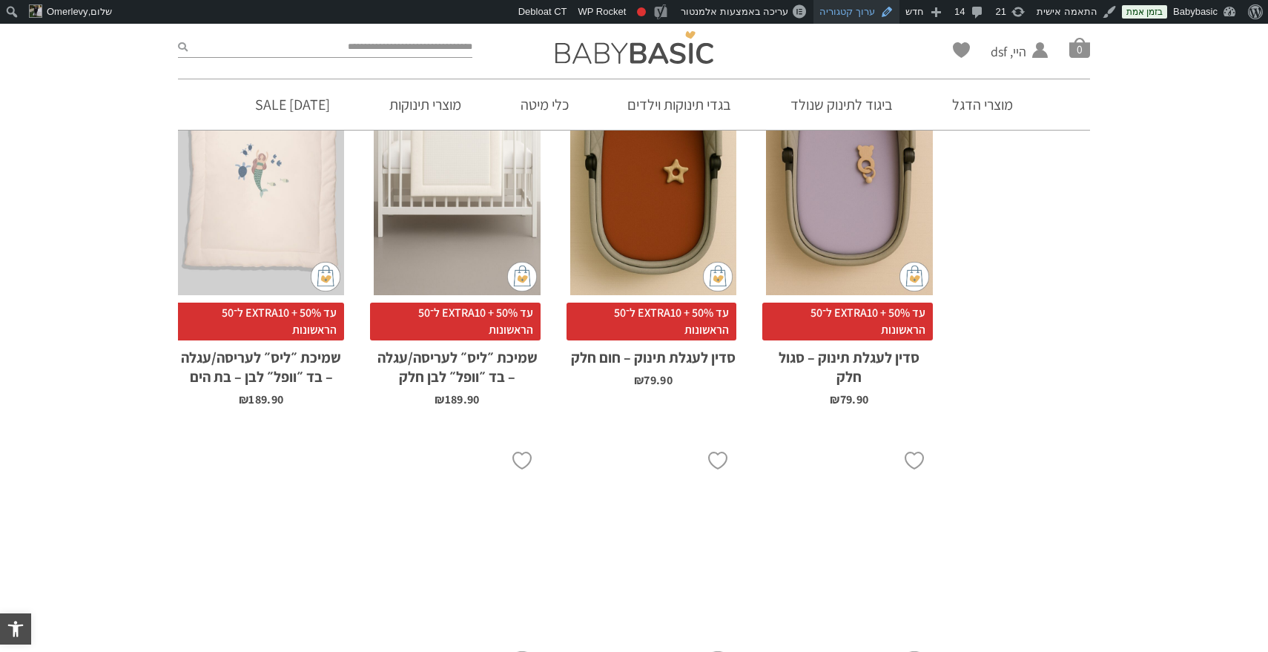
scroll to position [1146, 0]
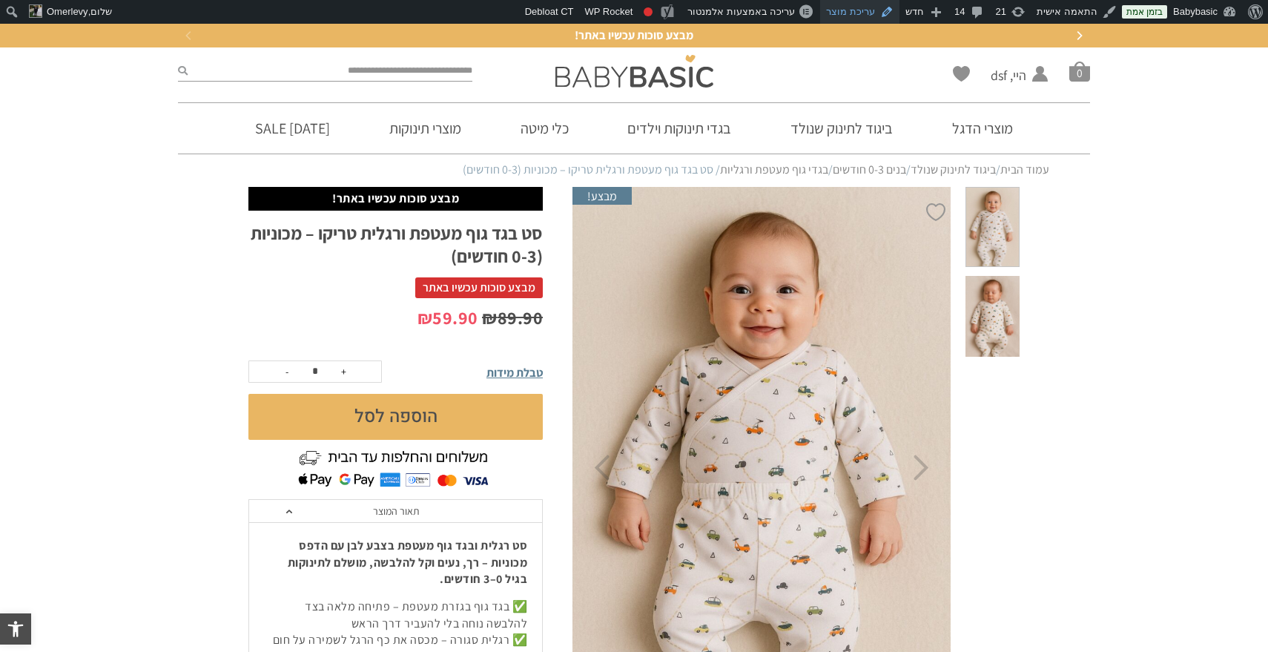
click at [870, 14] on link "עריכת מוצר" at bounding box center [859, 12] width 79 height 24
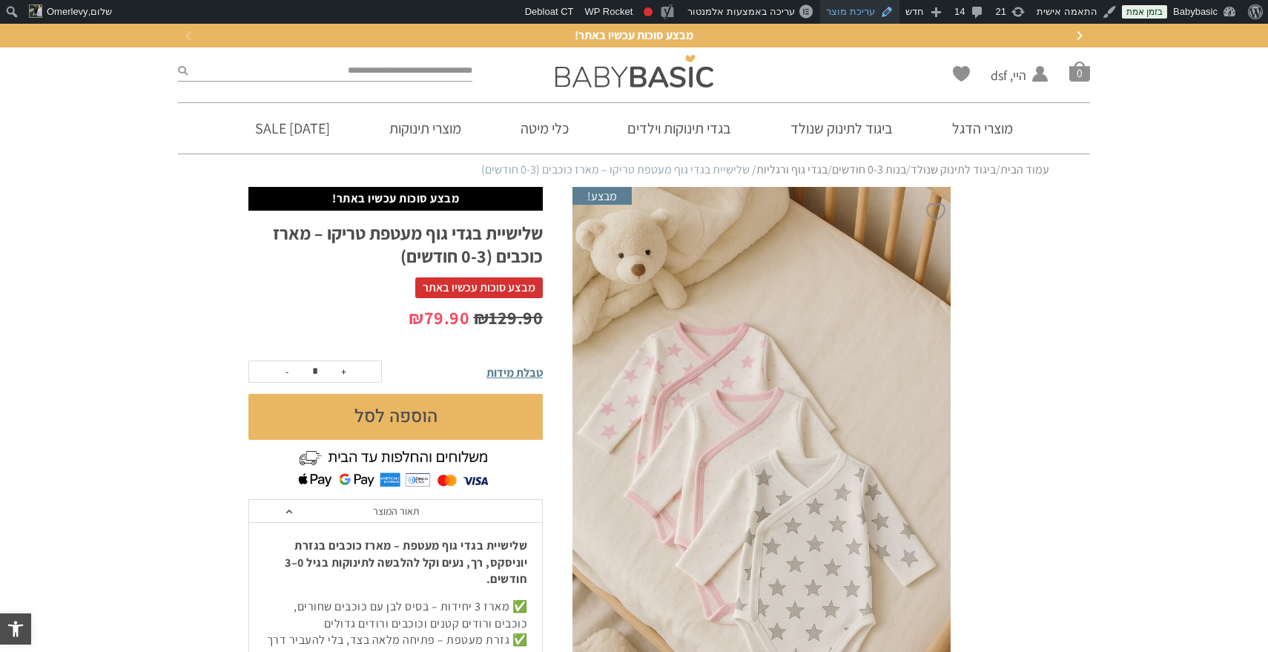
click at [855, 7] on link "עריכת מוצר" at bounding box center [859, 12] width 79 height 24
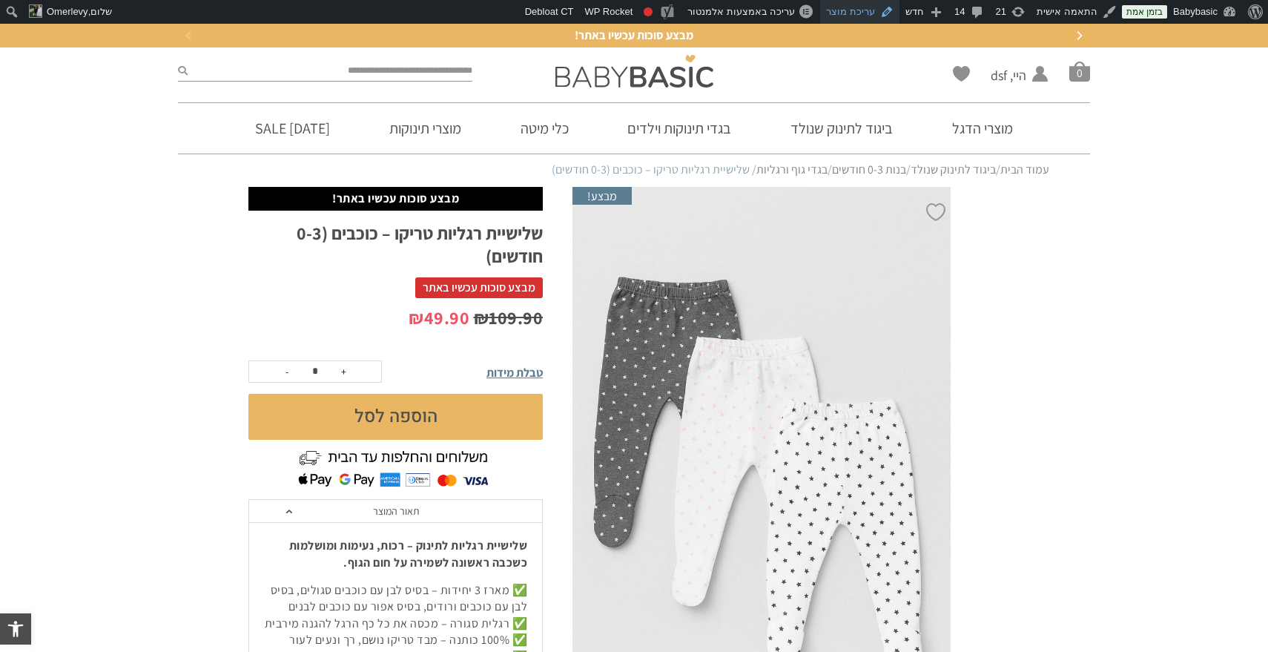
click at [856, 9] on link "עריכת מוצר" at bounding box center [859, 12] width 79 height 24
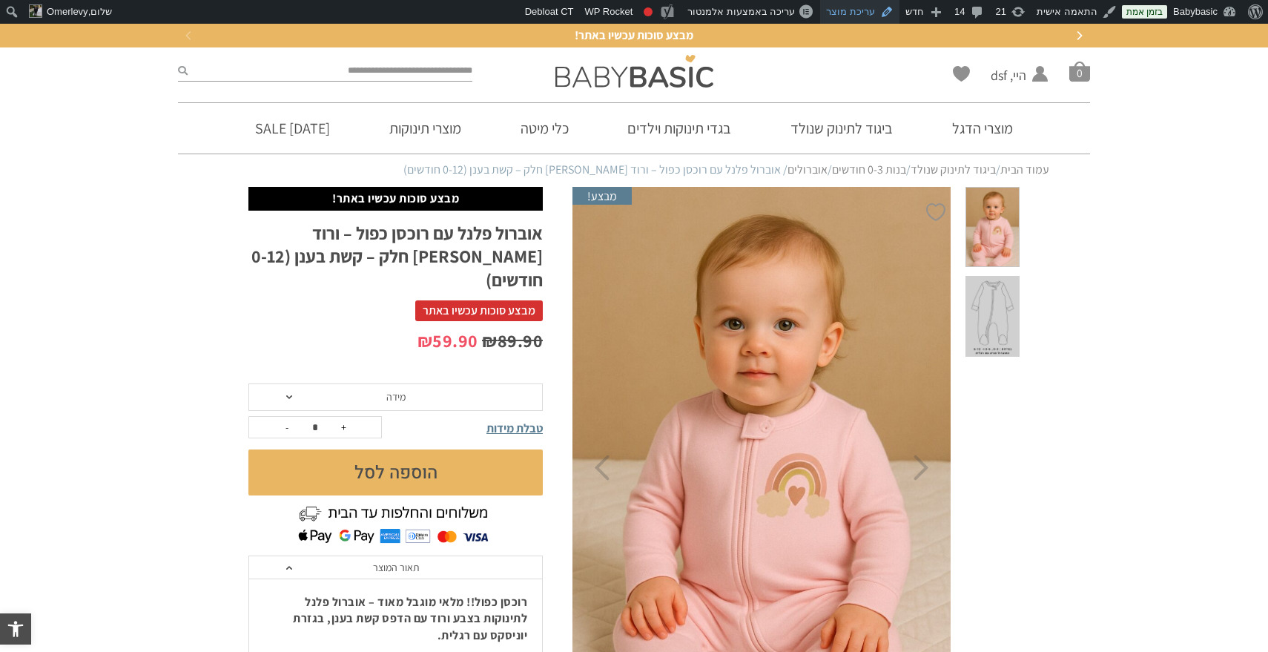
click at [877, 9] on link "עריכת מוצר" at bounding box center [859, 12] width 79 height 24
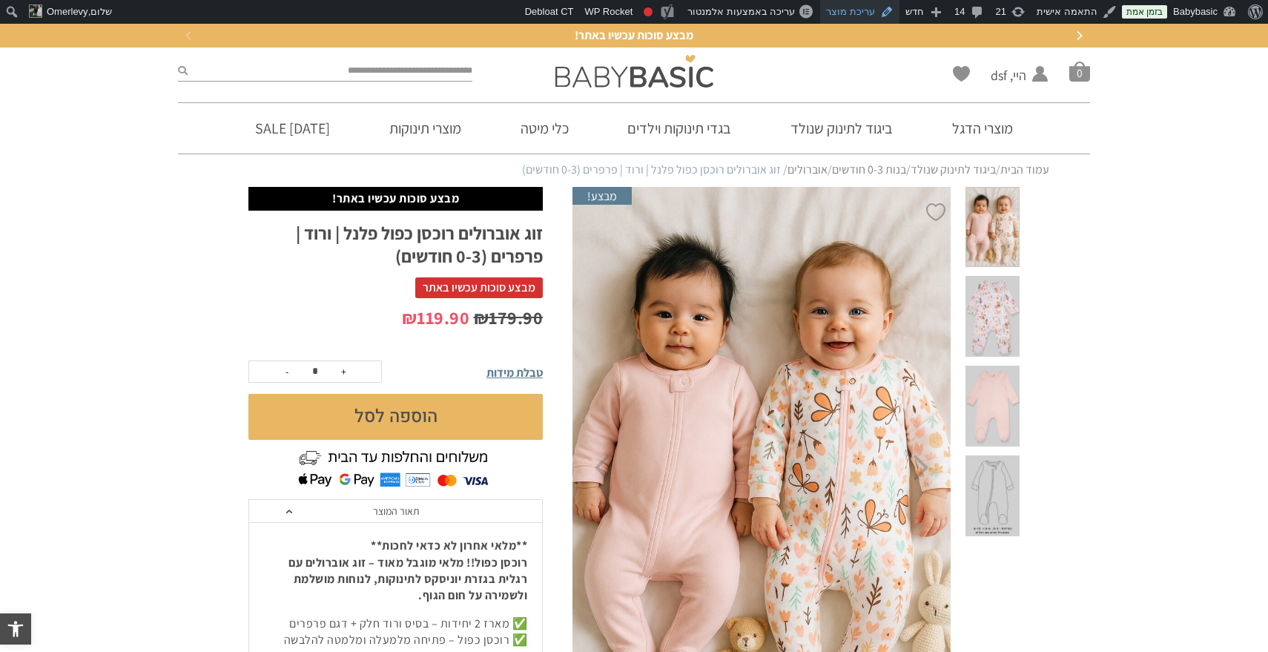
click at [873, 8] on link "עריכת מוצר" at bounding box center [859, 12] width 79 height 24
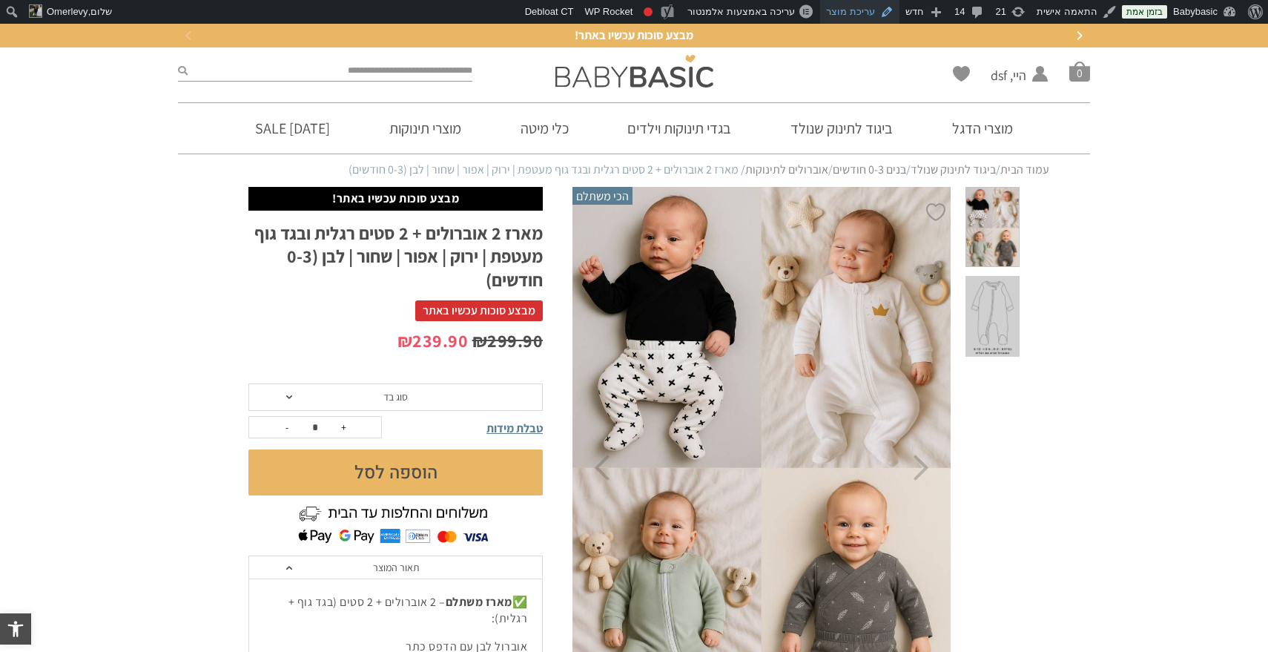
click at [862, 13] on link "עריכת מוצר" at bounding box center [859, 12] width 79 height 24
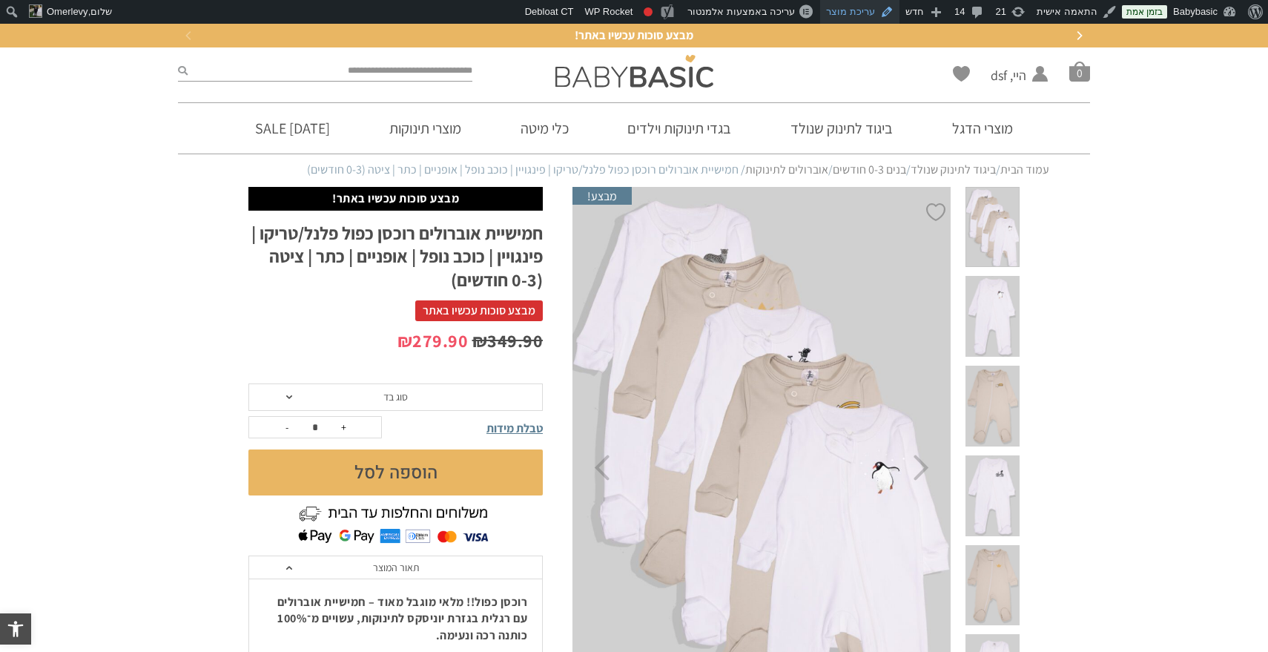
click at [858, 13] on link "עריכת מוצר" at bounding box center [859, 12] width 79 height 24
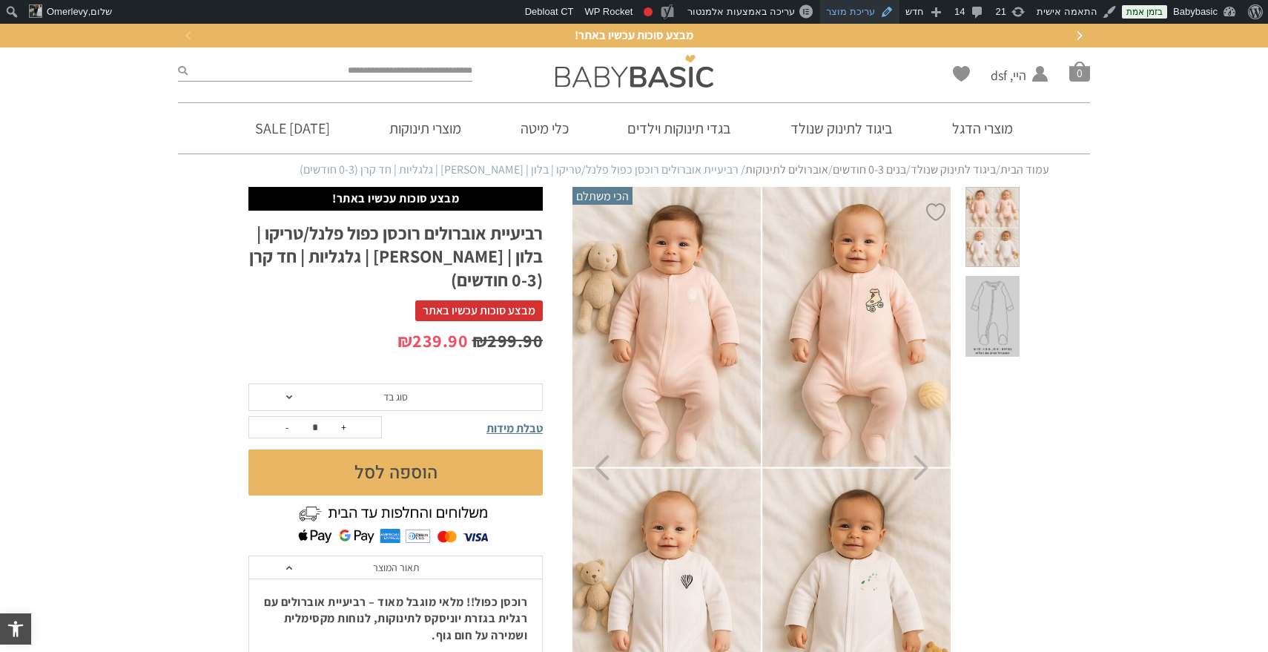
click at [867, 13] on link "עריכת מוצר" at bounding box center [859, 12] width 79 height 24
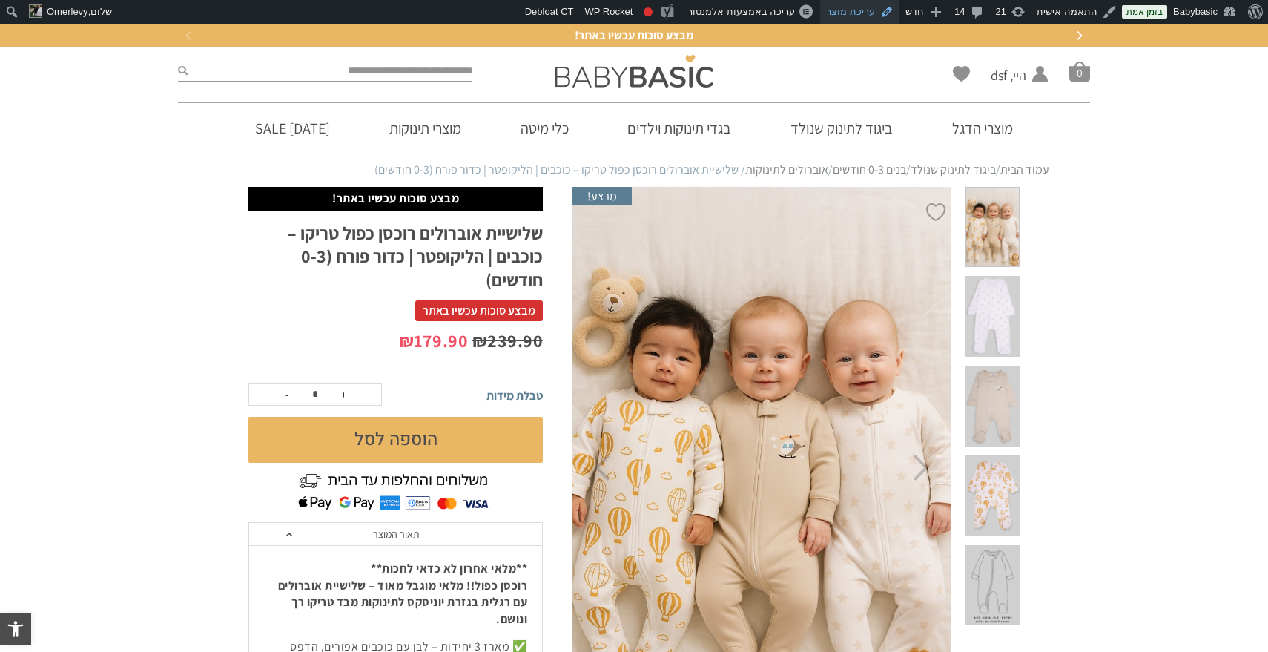
click at [848, 5] on link "עריכת מוצר" at bounding box center [859, 12] width 79 height 24
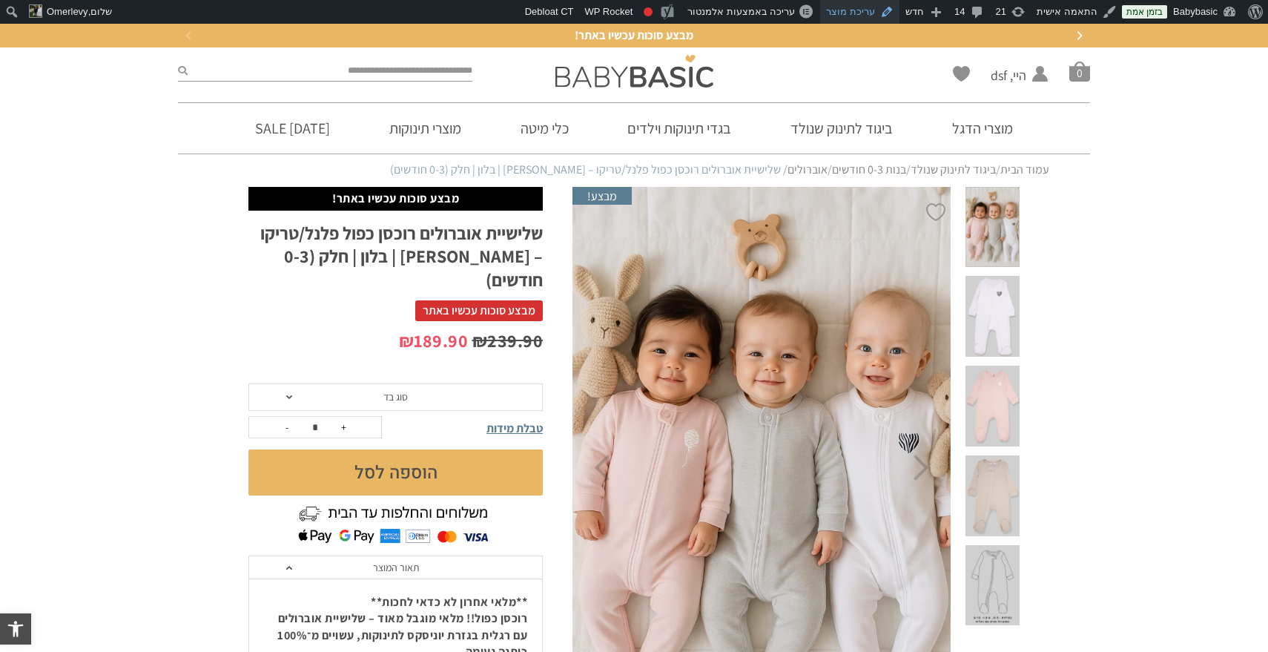
click at [869, 14] on link "עריכת מוצר" at bounding box center [859, 12] width 79 height 24
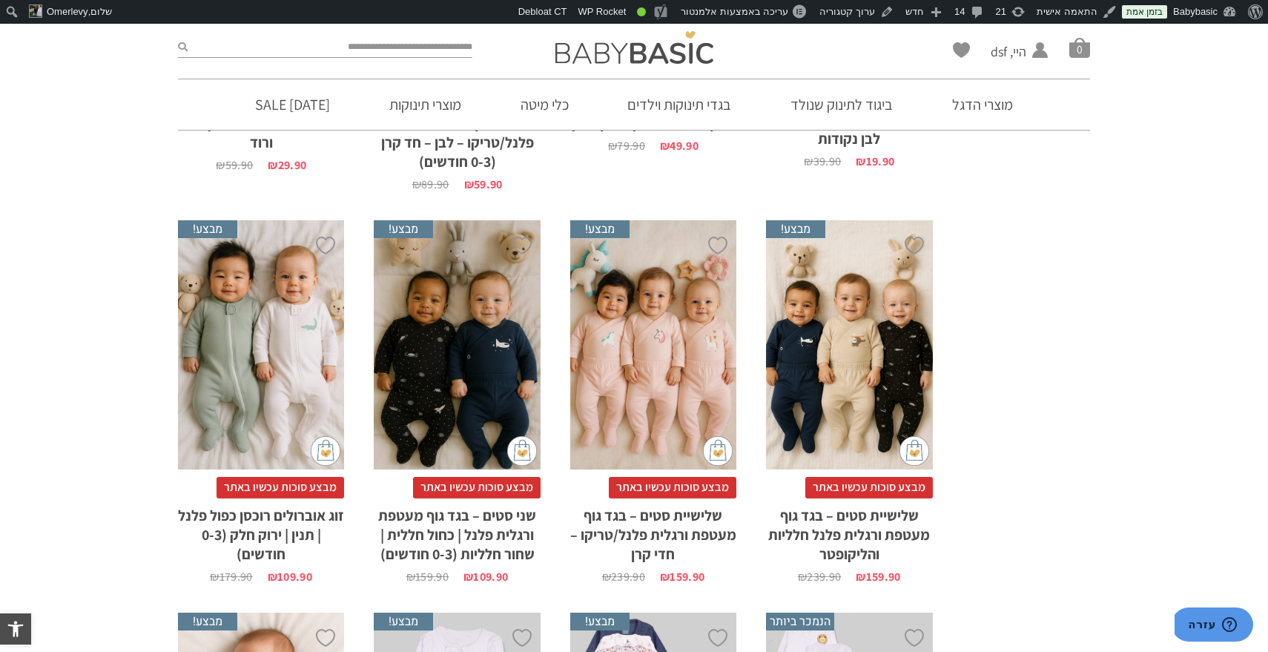
scroll to position [4071, 0]
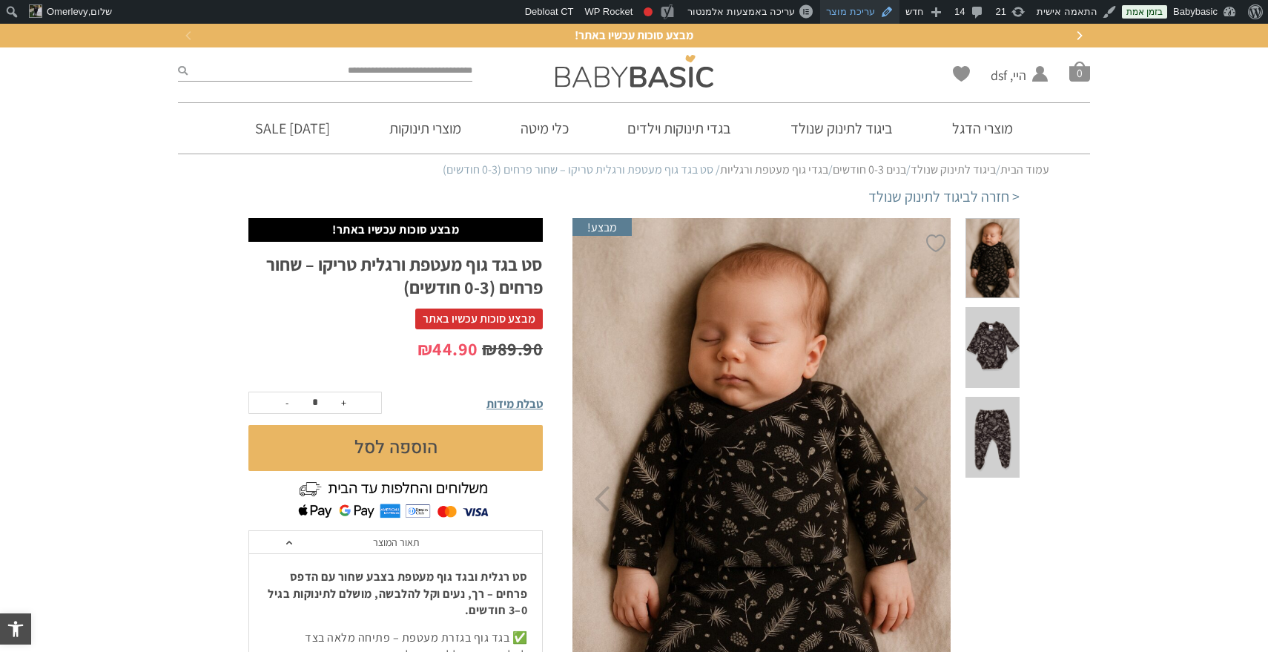
click at [871, 9] on link "עריכת מוצר" at bounding box center [859, 12] width 79 height 24
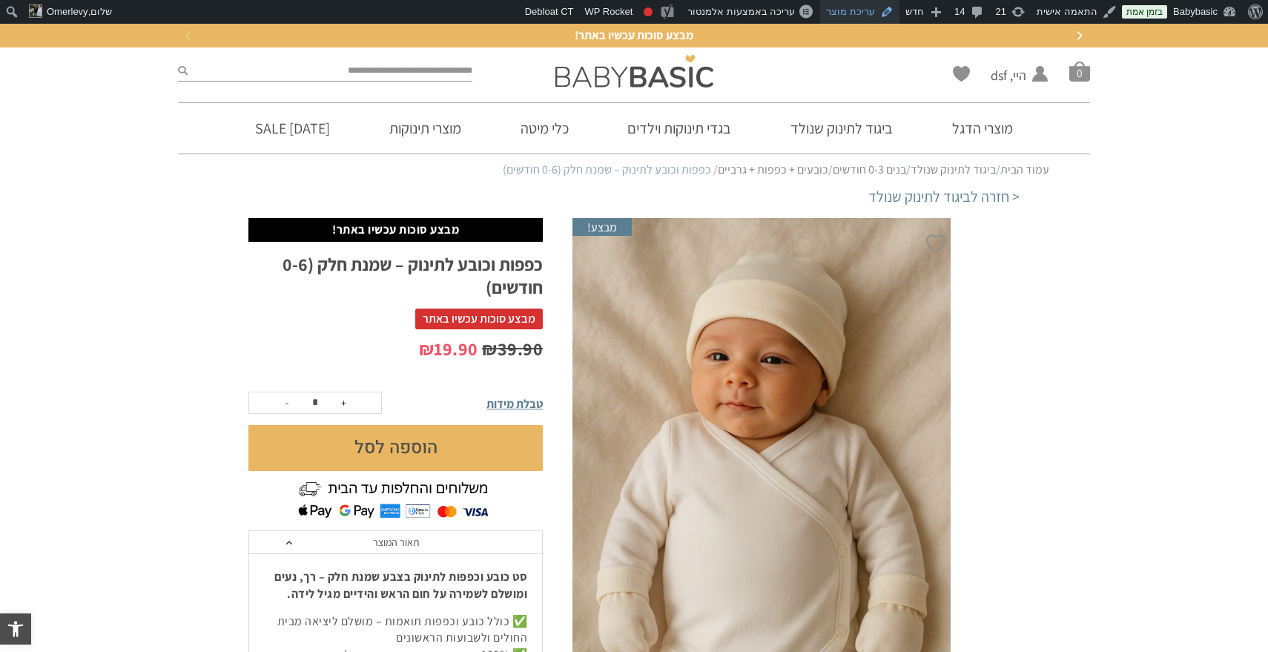
click at [871, 16] on link "עריכת מוצר" at bounding box center [859, 12] width 79 height 24
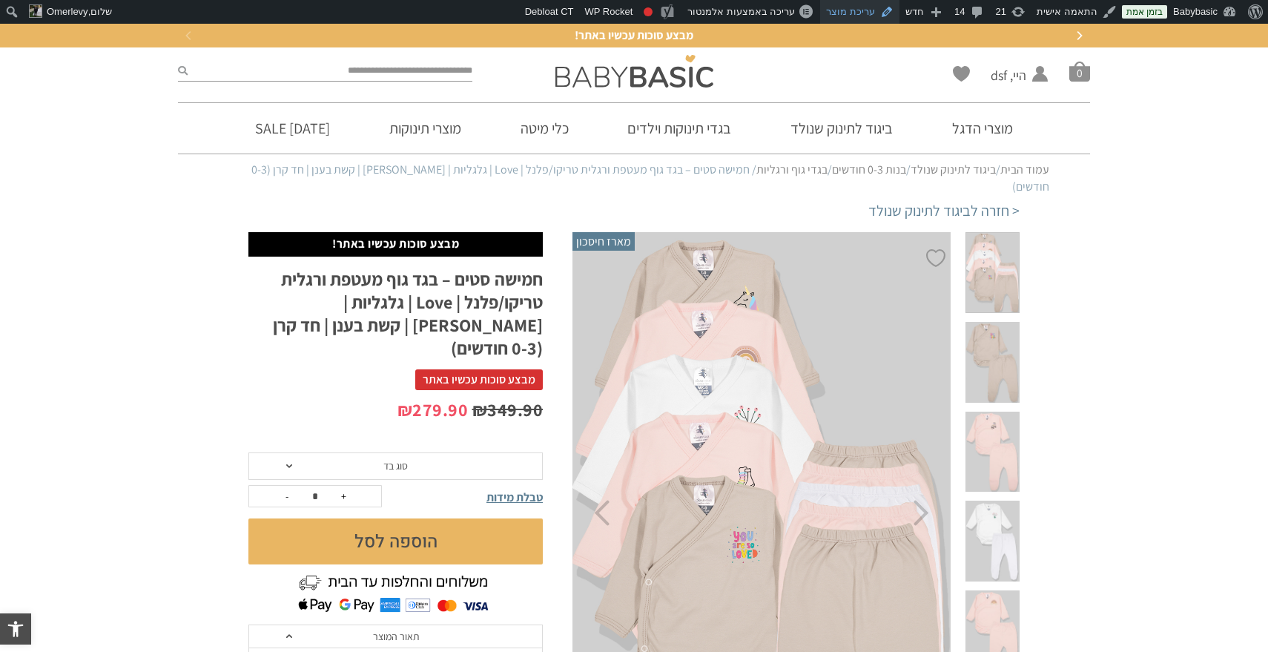
click at [877, 8] on link "עריכת מוצר" at bounding box center [859, 12] width 79 height 24
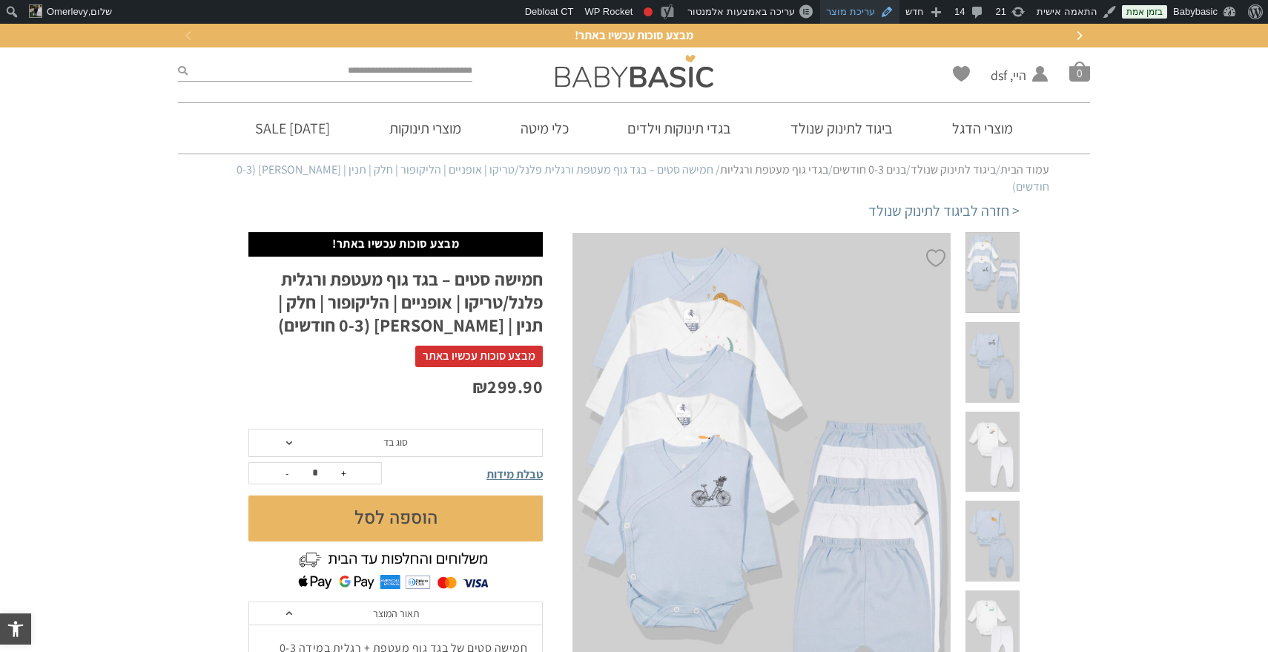
click at [865, 17] on link "עריכת מוצר" at bounding box center [859, 12] width 79 height 24
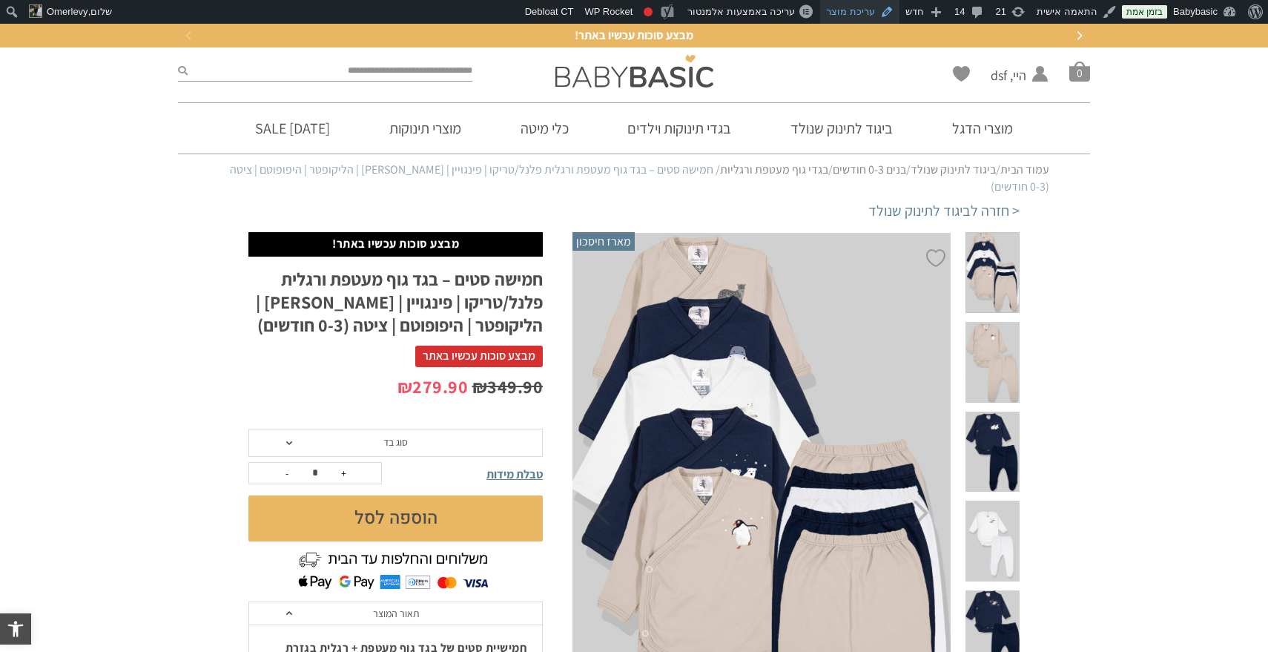
click at [875, 16] on link "עריכת מוצר" at bounding box center [859, 12] width 79 height 24
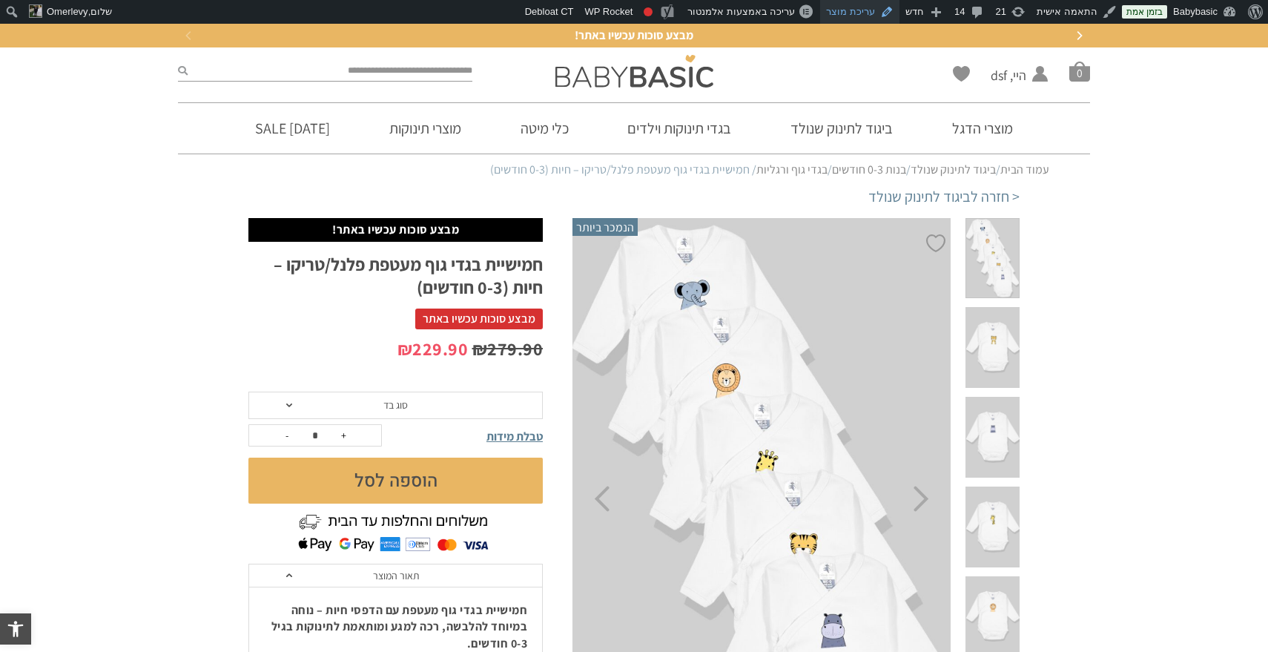
click at [855, 13] on link "עריכת מוצר" at bounding box center [859, 12] width 79 height 24
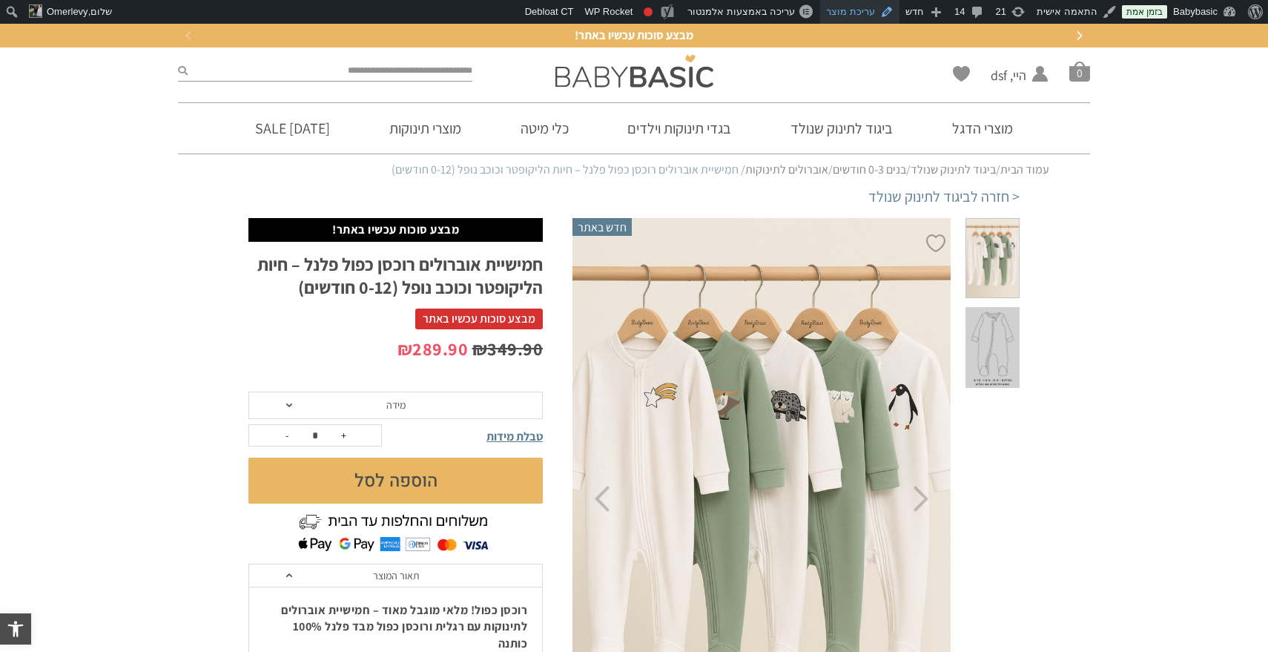
click at [860, 13] on link "עריכת מוצר" at bounding box center [859, 12] width 79 height 24
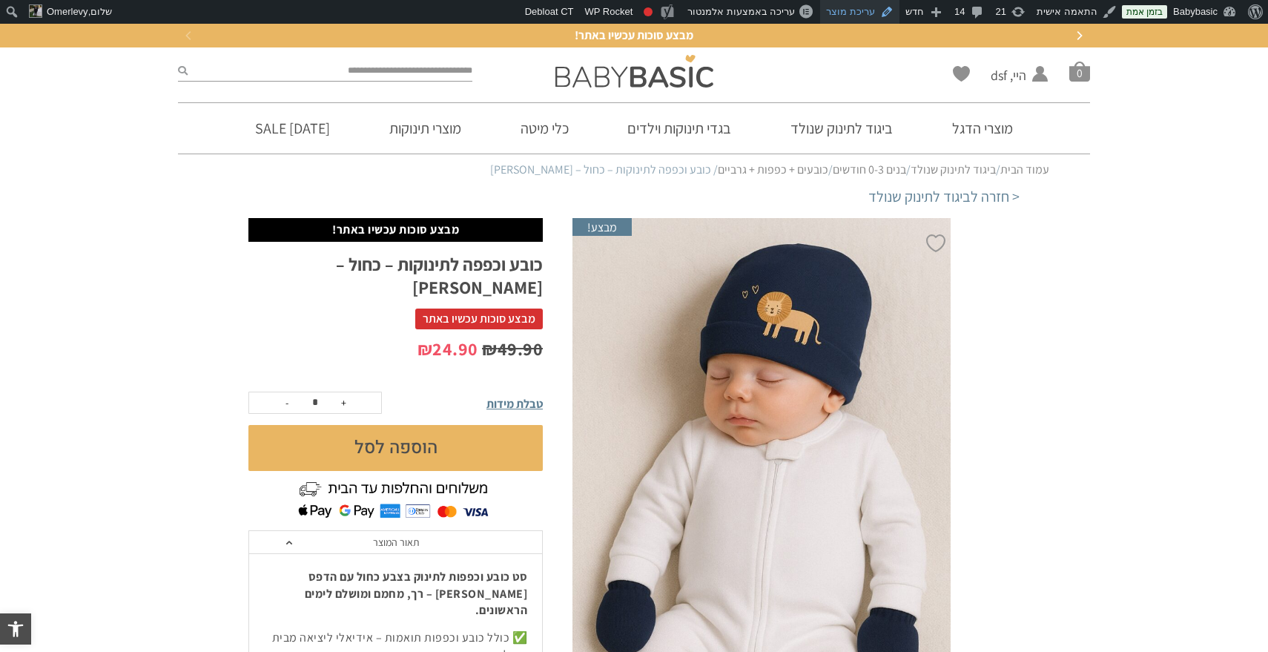
click at [861, 18] on link "עריכת מוצר" at bounding box center [859, 12] width 79 height 24
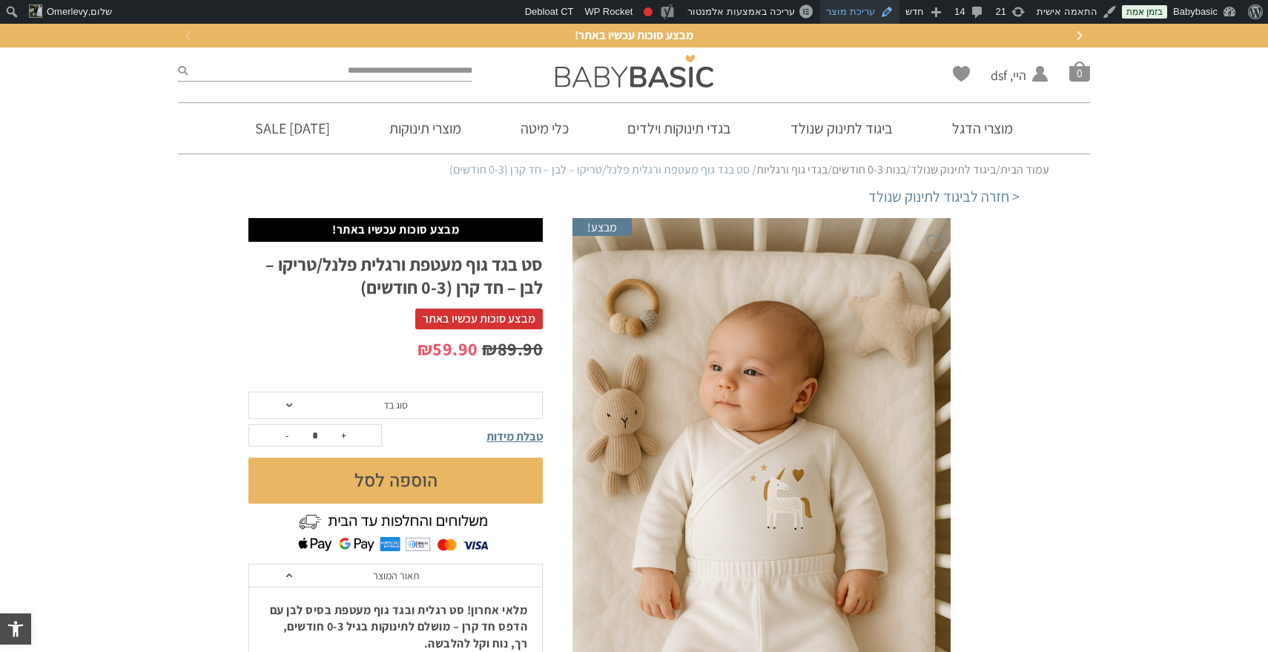
click at [866, 19] on link "עריכת מוצר" at bounding box center [859, 12] width 79 height 24
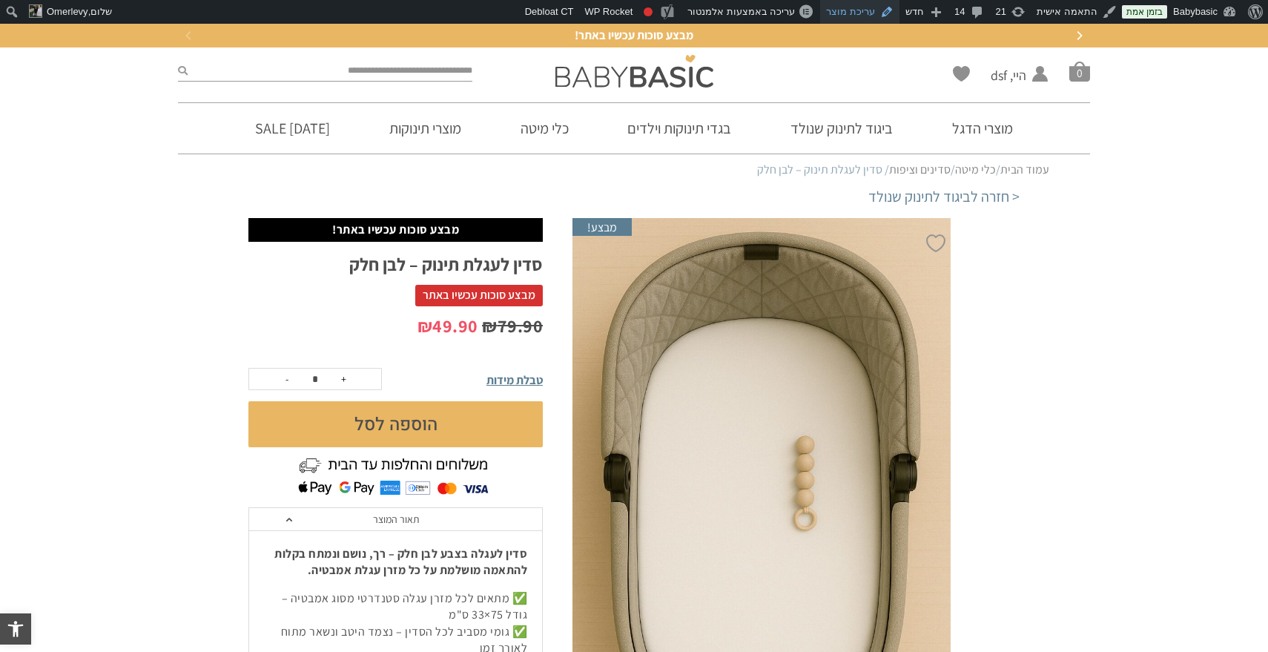
click at [852, 10] on link "עריכת מוצר" at bounding box center [859, 12] width 79 height 24
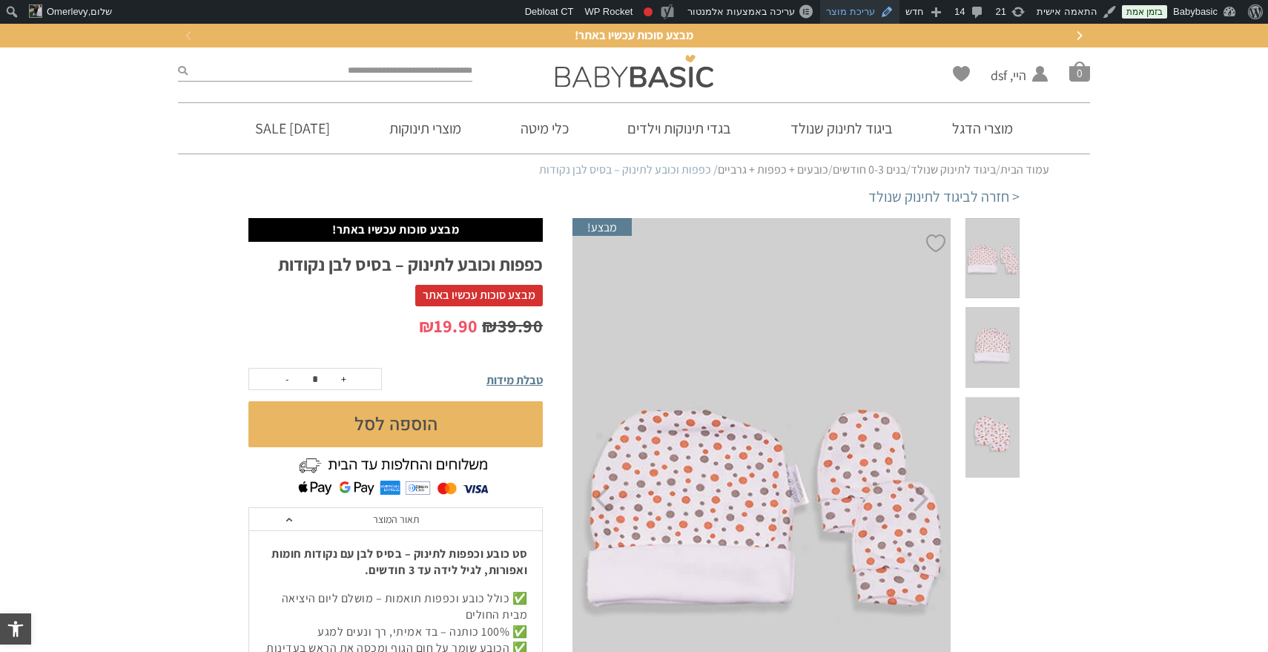
click at [863, 13] on link "עריכת מוצר" at bounding box center [859, 12] width 79 height 24
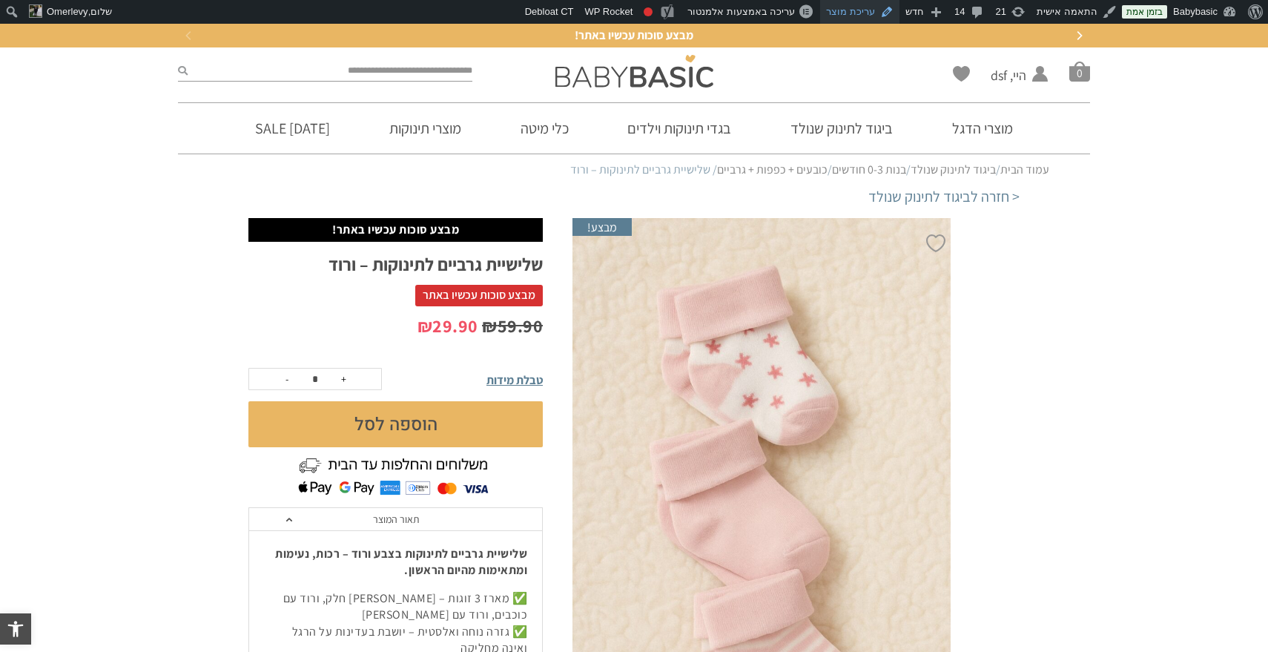
click at [879, 10] on link "עריכת מוצר" at bounding box center [859, 12] width 79 height 24
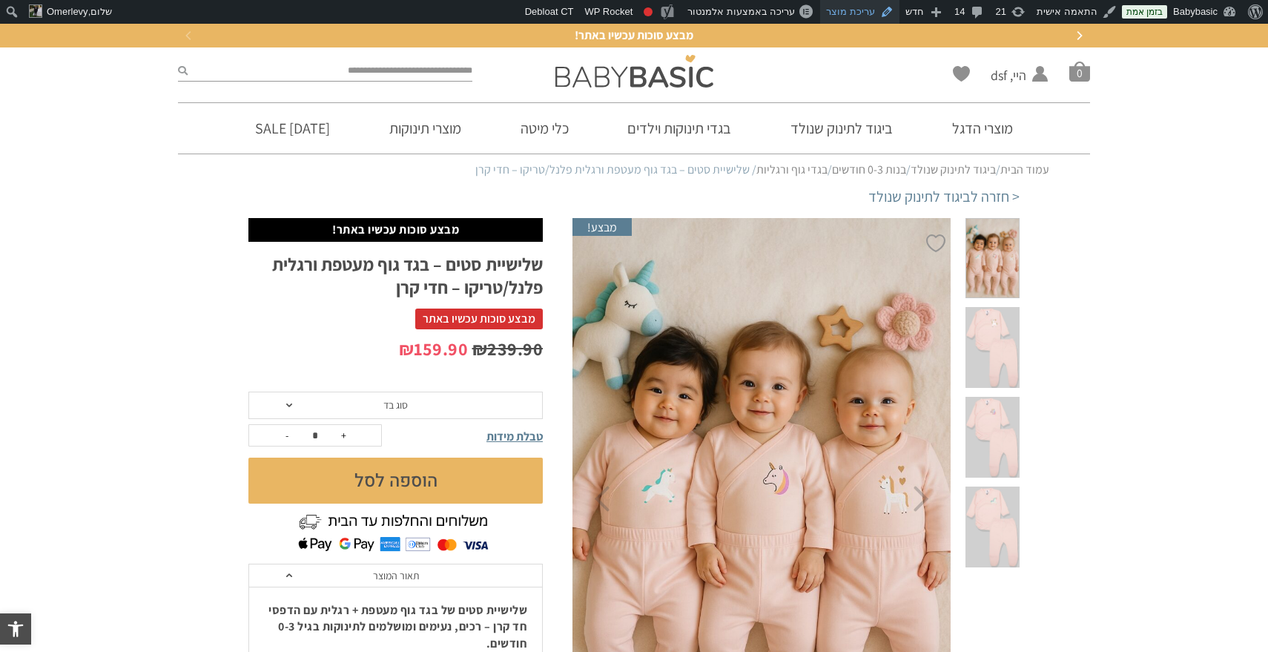
click at [871, 13] on link "עריכת מוצר" at bounding box center [859, 12] width 79 height 24
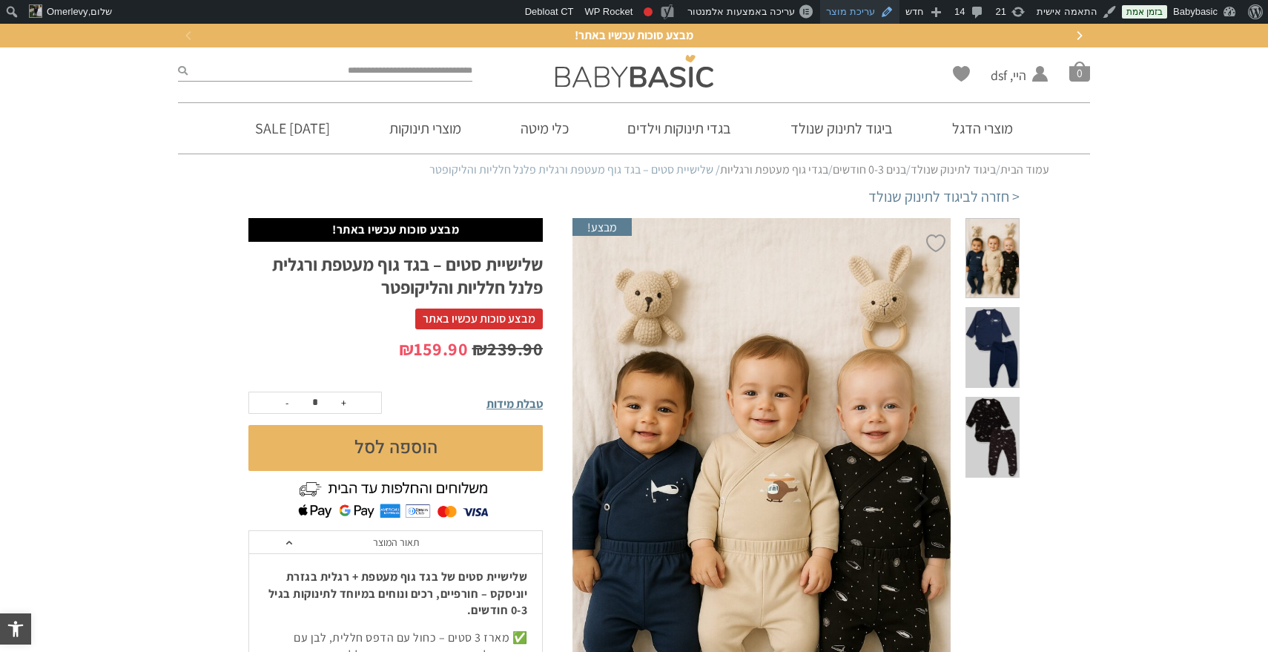
click at [859, 7] on link "עריכת מוצר" at bounding box center [859, 12] width 79 height 24
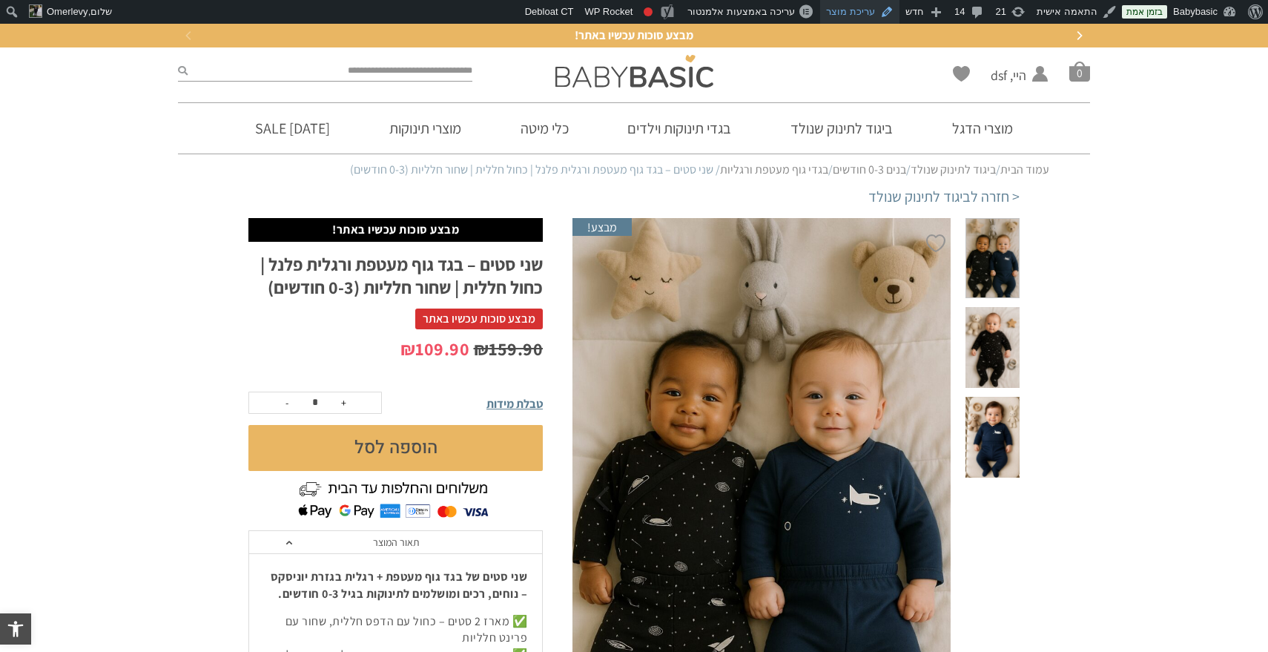
click at [870, 10] on link "עריכת מוצר" at bounding box center [859, 12] width 79 height 24
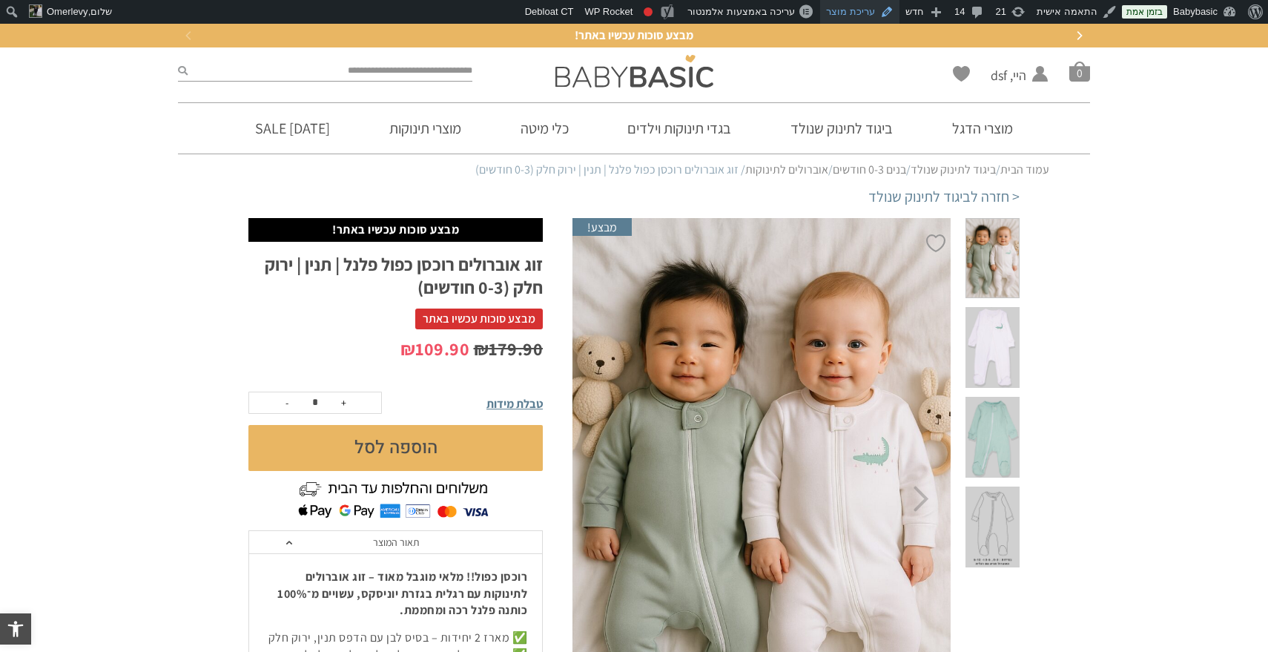
click at [857, 17] on link "עריכת מוצר" at bounding box center [859, 12] width 79 height 24
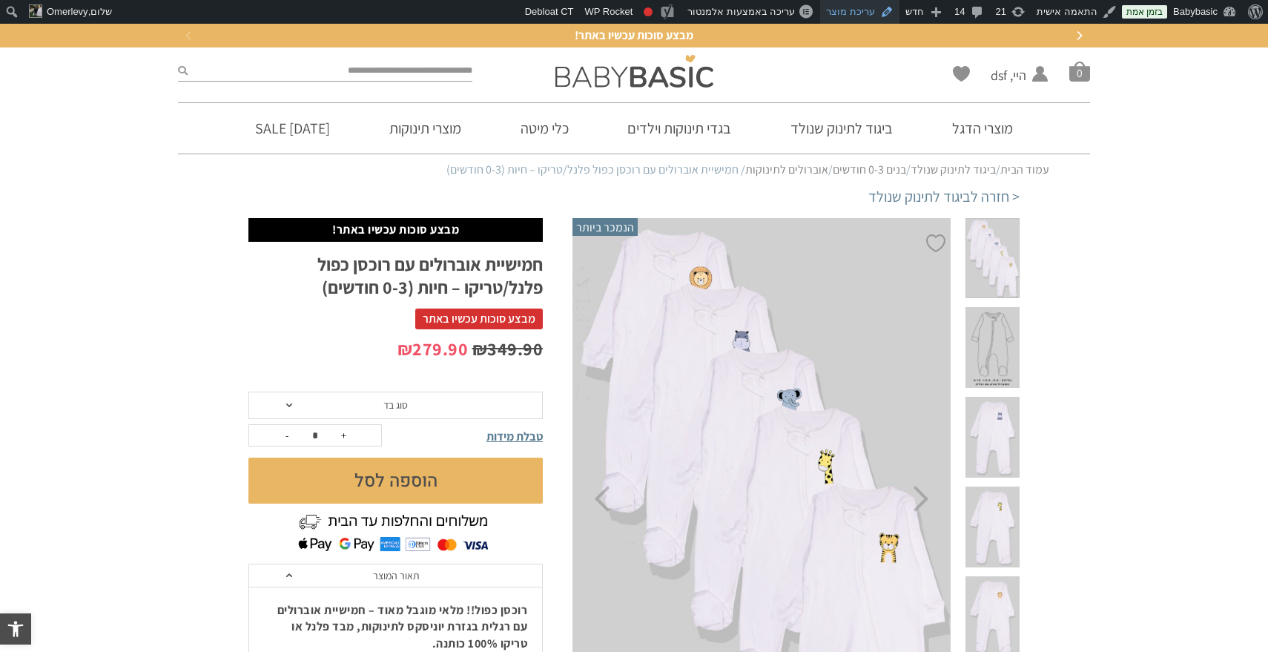
click at [857, 16] on link "עריכת מוצר" at bounding box center [859, 12] width 79 height 24
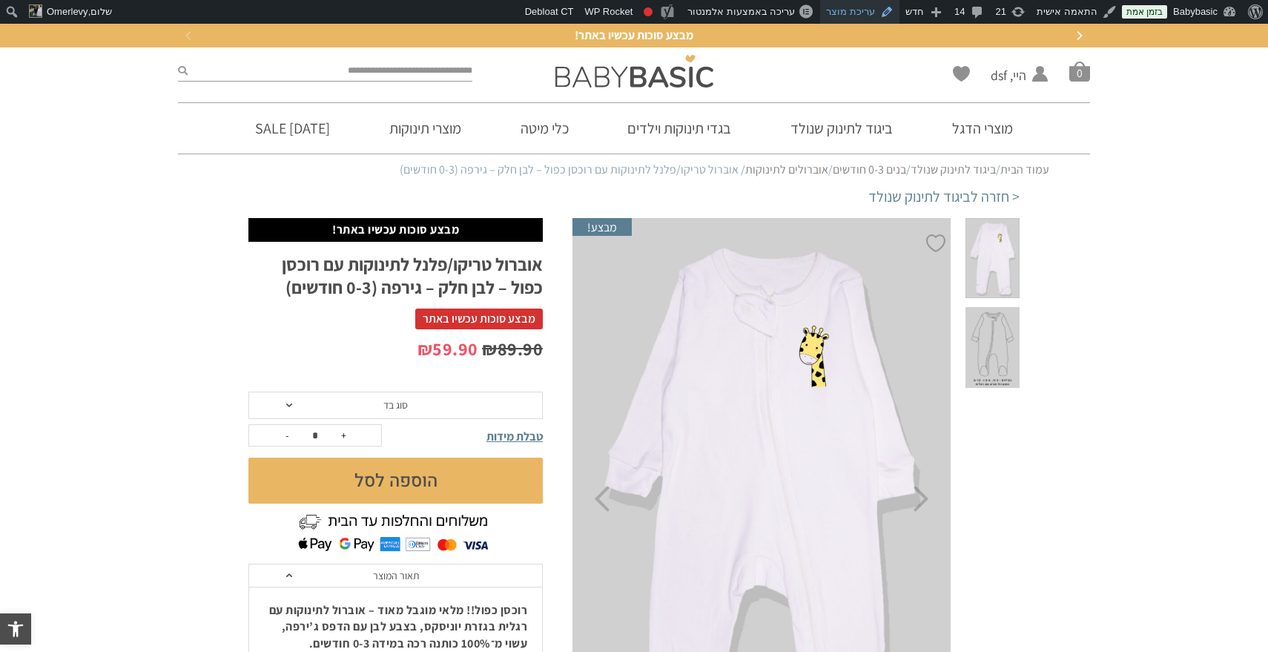
click at [877, 10] on link "עריכת מוצר" at bounding box center [859, 12] width 79 height 24
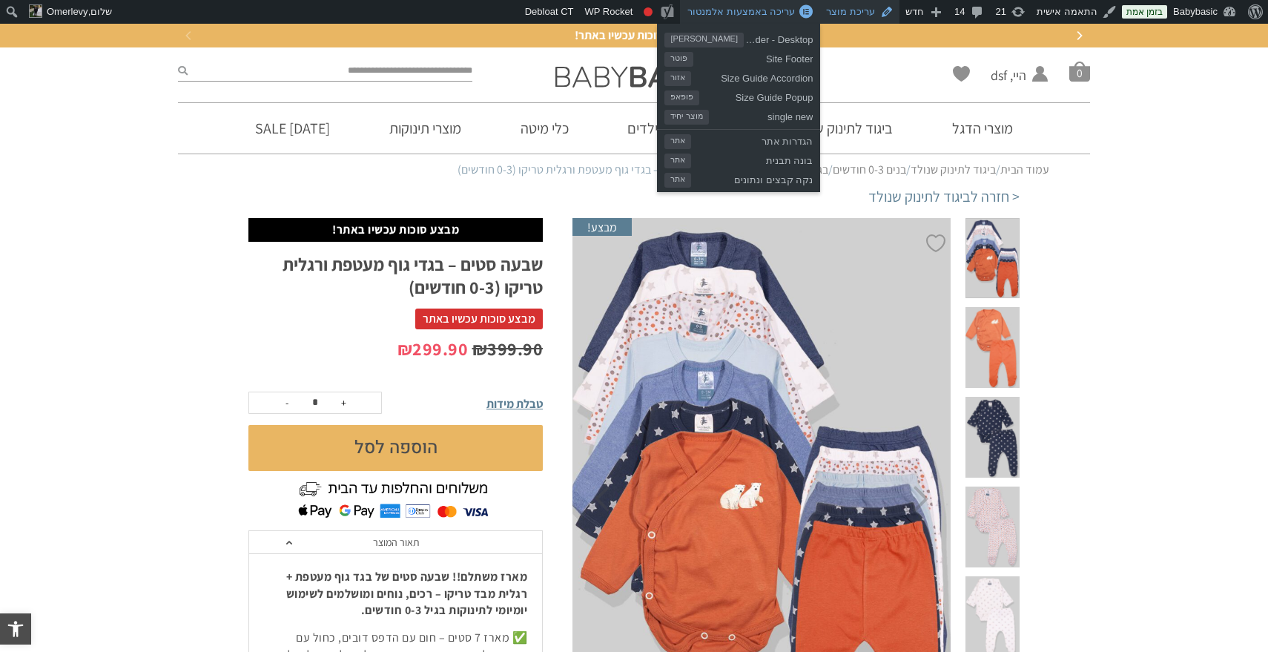
click at [865, 17] on link "עריכת מוצר" at bounding box center [859, 12] width 79 height 24
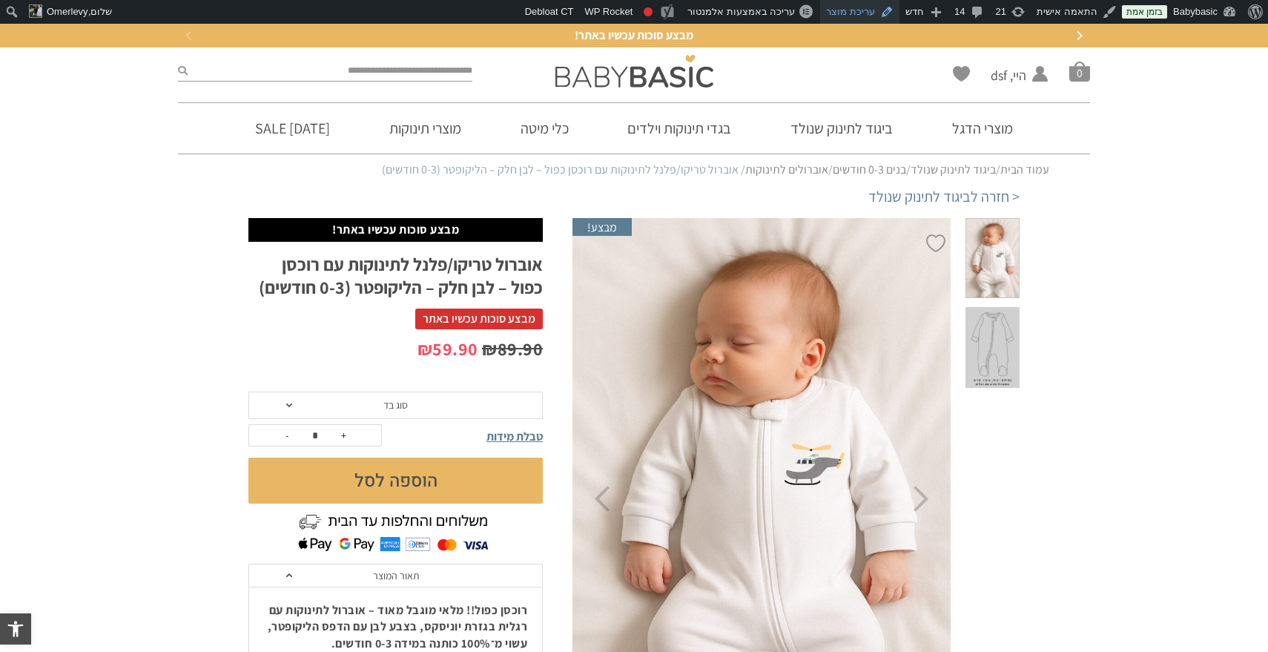
click at [856, 7] on link "עריכת מוצר" at bounding box center [859, 12] width 79 height 24
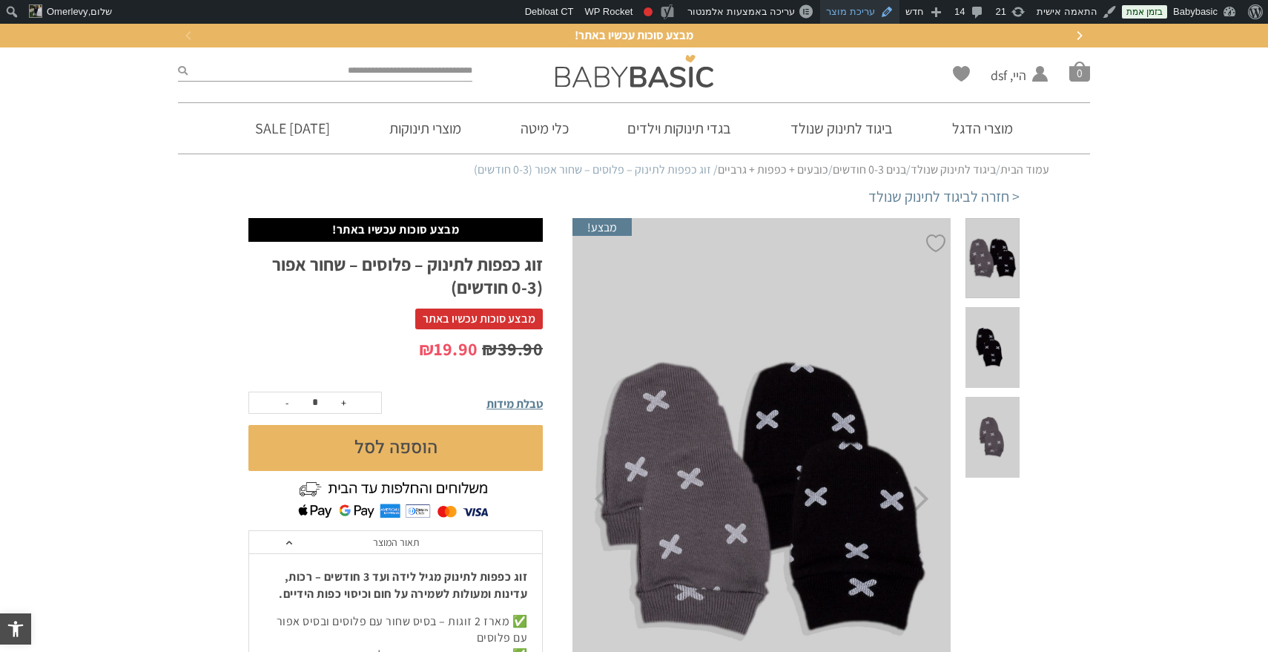
click at [861, 12] on link "עריכת מוצר" at bounding box center [859, 12] width 79 height 24
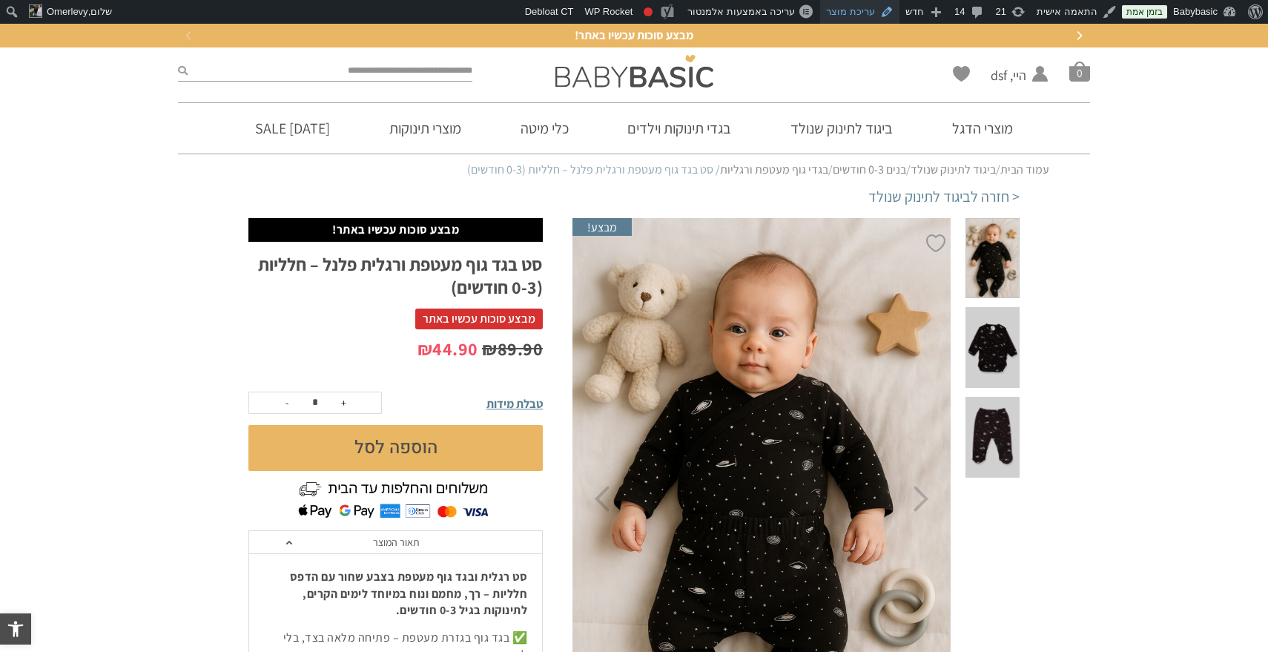
click at [863, 10] on link "עריכת מוצר" at bounding box center [859, 12] width 79 height 24
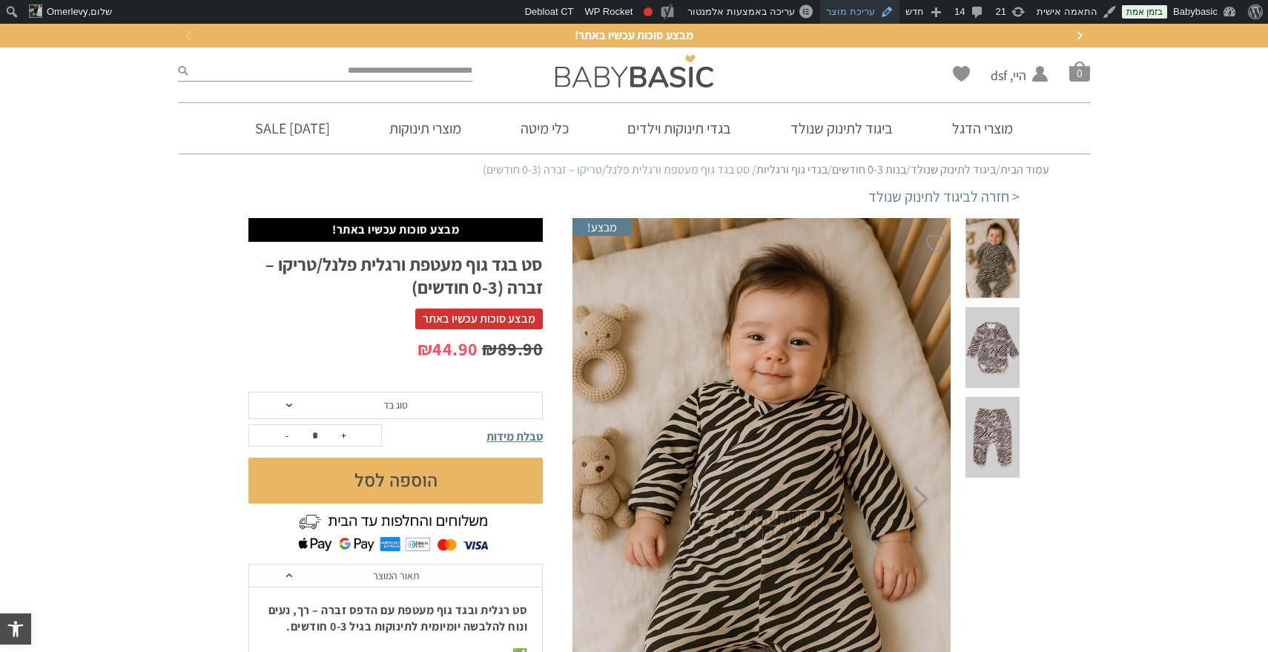
click at [868, 17] on link "עריכת מוצר" at bounding box center [859, 12] width 79 height 24
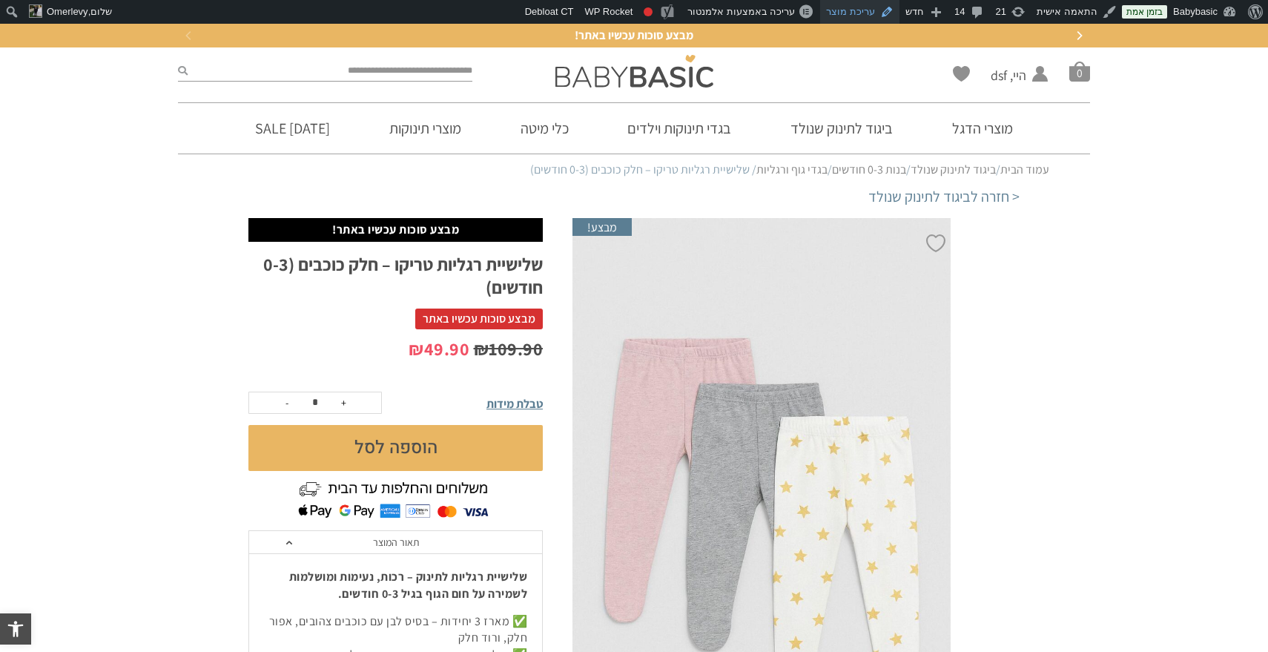
click at [880, 14] on link "עריכת מוצר" at bounding box center [859, 12] width 79 height 24
